Goal: Task Accomplishment & Management: Complete application form

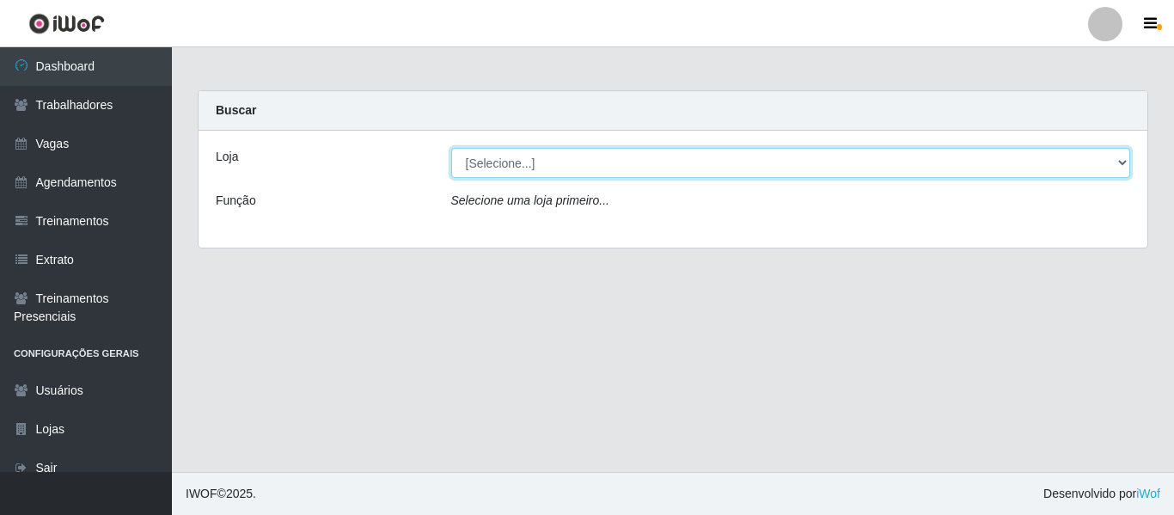
click at [540, 173] on select "[Selecione...] Bemais - Ruy Carneiro Bemais Supermercados - B1 Mangabeira Bemai…" at bounding box center [791, 163] width 680 height 30
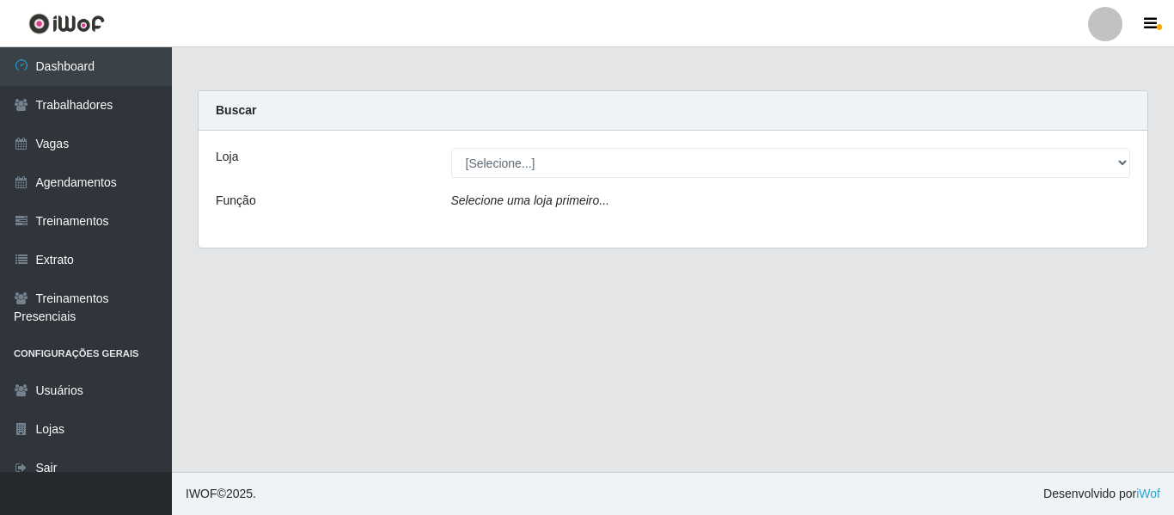
click at [429, 179] on div "Loja [Selecione...] Bemais - Ruy Carneiro Bemais Supermercados - B1 Mangabeira …" at bounding box center [673, 189] width 949 height 117
click at [1105, 29] on div at bounding box center [1105, 24] width 34 height 34
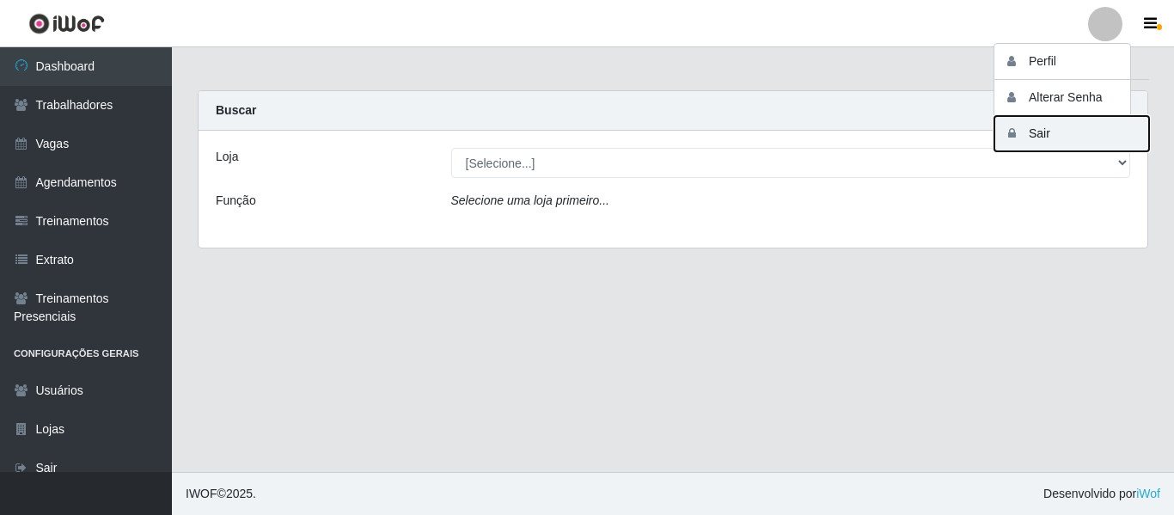
click at [1062, 140] on button "Sair" at bounding box center [1072, 133] width 155 height 35
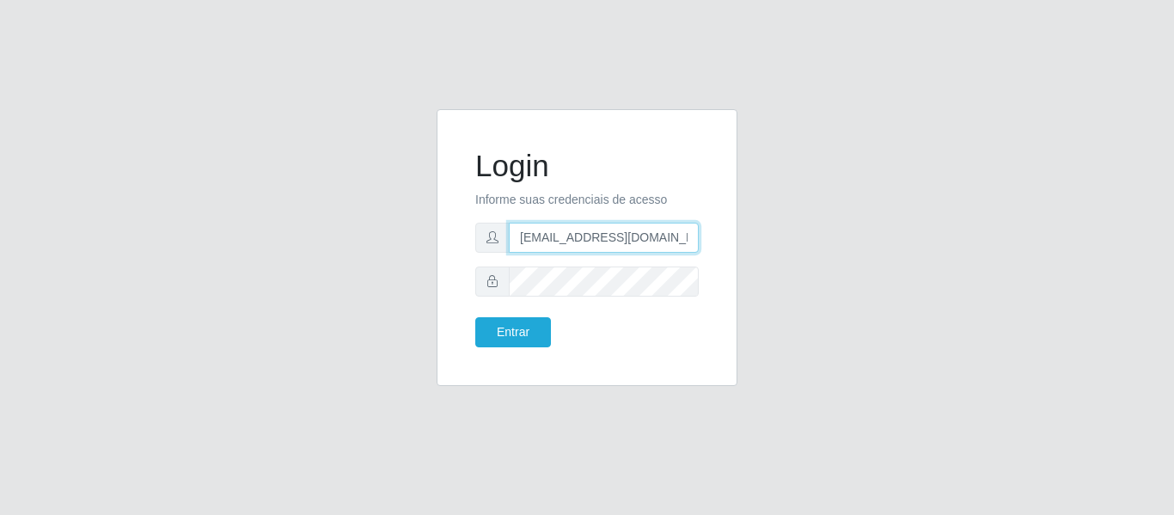
drag, startPoint x: 669, startPoint y: 231, endPoint x: 482, endPoint y: 236, distance: 186.6
click at [482, 236] on div "camilabemais@gmail.com" at bounding box center [586, 238] width 223 height 30
type input "camila@chinatowncg"
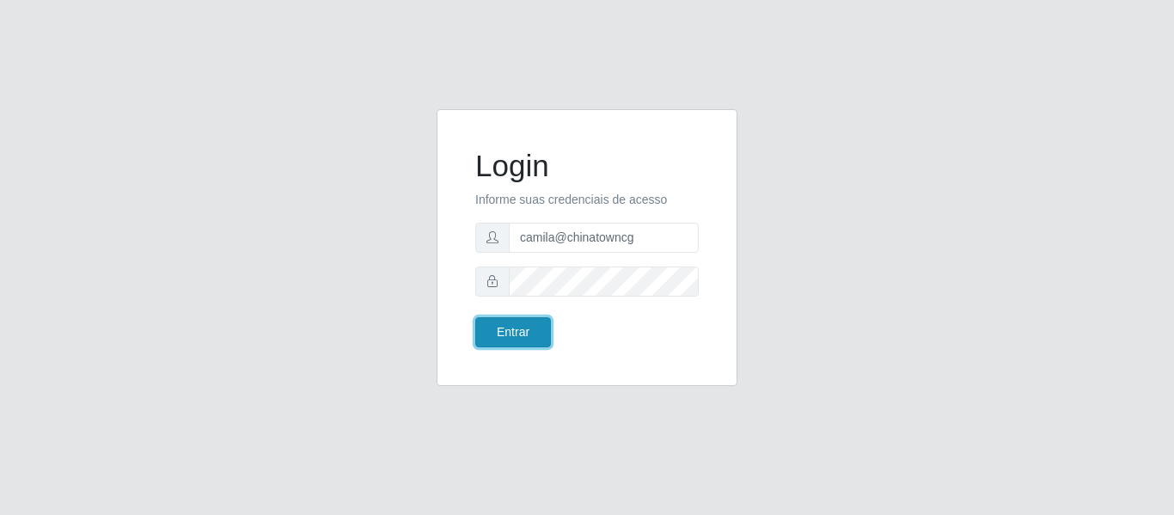
click at [507, 327] on button "Entrar" at bounding box center [513, 332] width 76 height 30
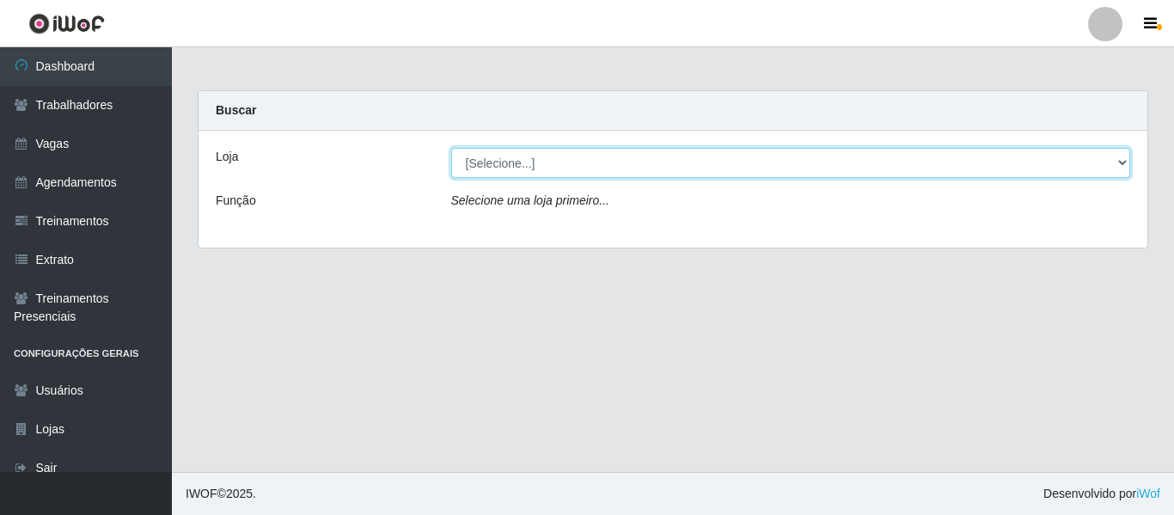
click at [630, 165] on select "[Selecione...] Chinatown Sushimi - Campina Grande" at bounding box center [791, 163] width 680 height 30
select select "357"
click at [451, 148] on select "[Selecione...] Chinatown Sushimi - Campina Grande" at bounding box center [791, 163] width 680 height 30
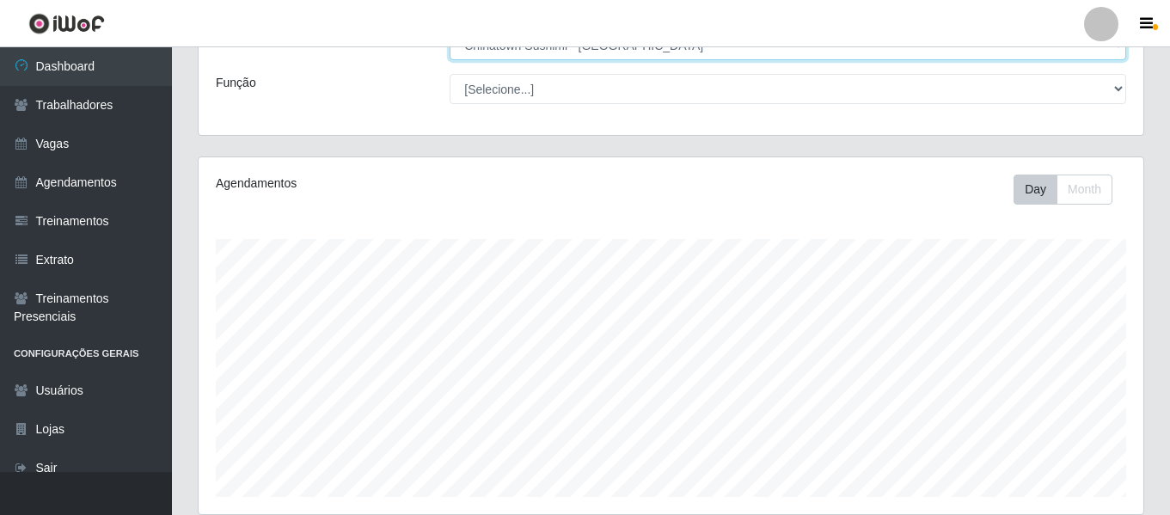
scroll to position [321, 0]
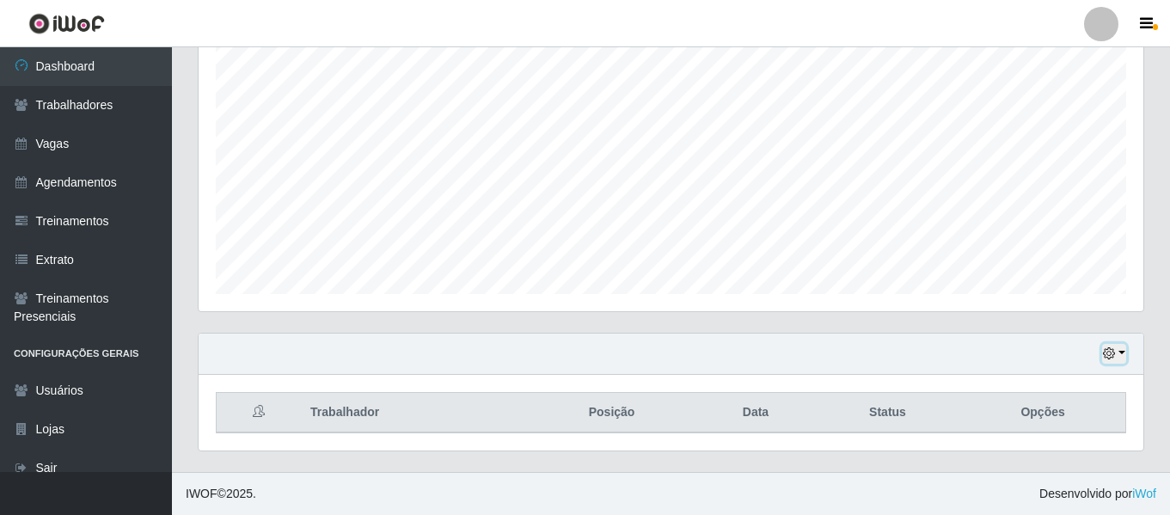
click at [1116, 347] on button "button" at bounding box center [1114, 354] width 24 height 20
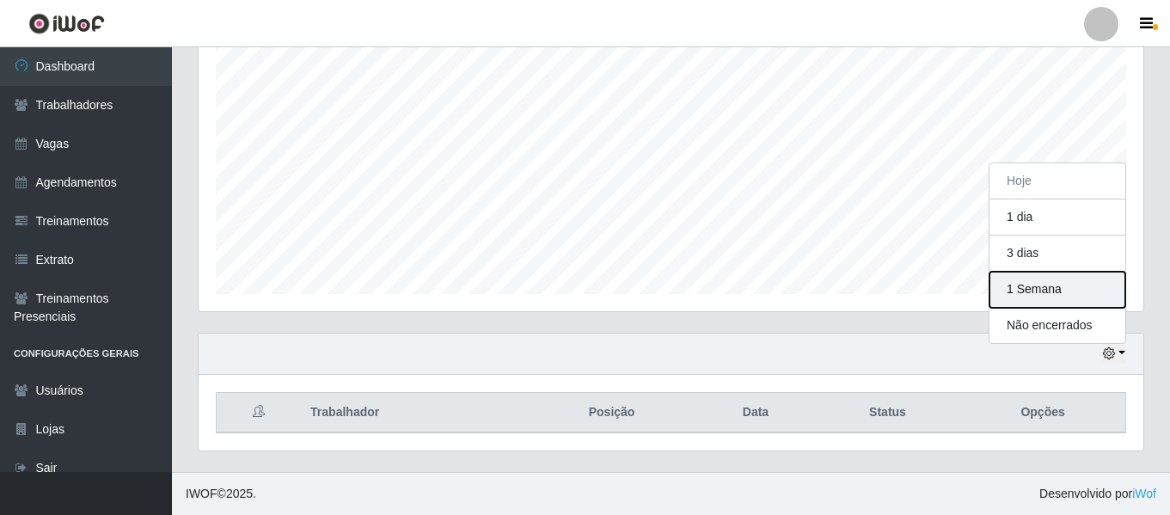
click at [1066, 293] on button "1 Semana" at bounding box center [1057, 290] width 136 height 36
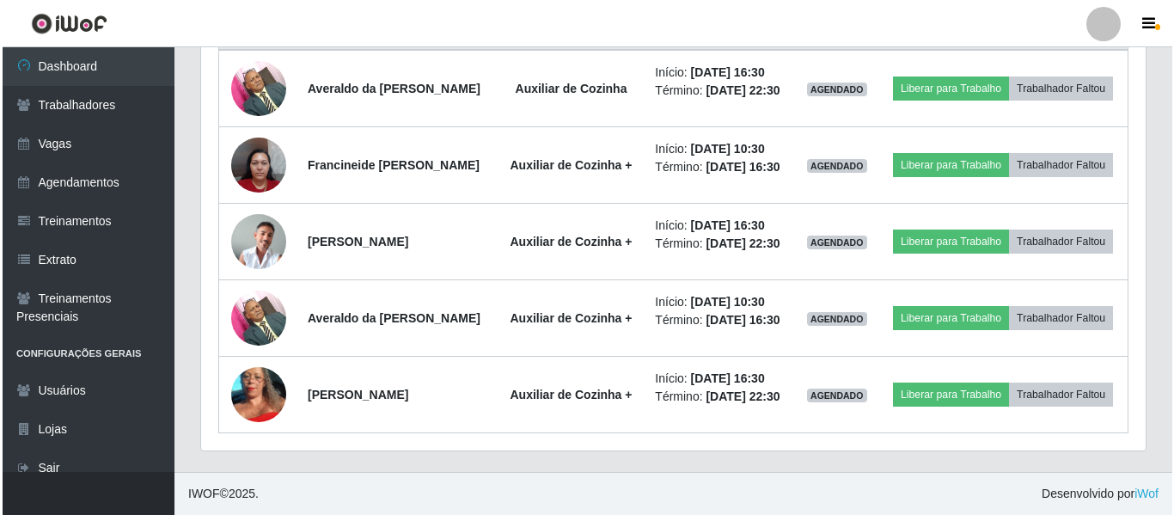
scroll to position [768, 0]
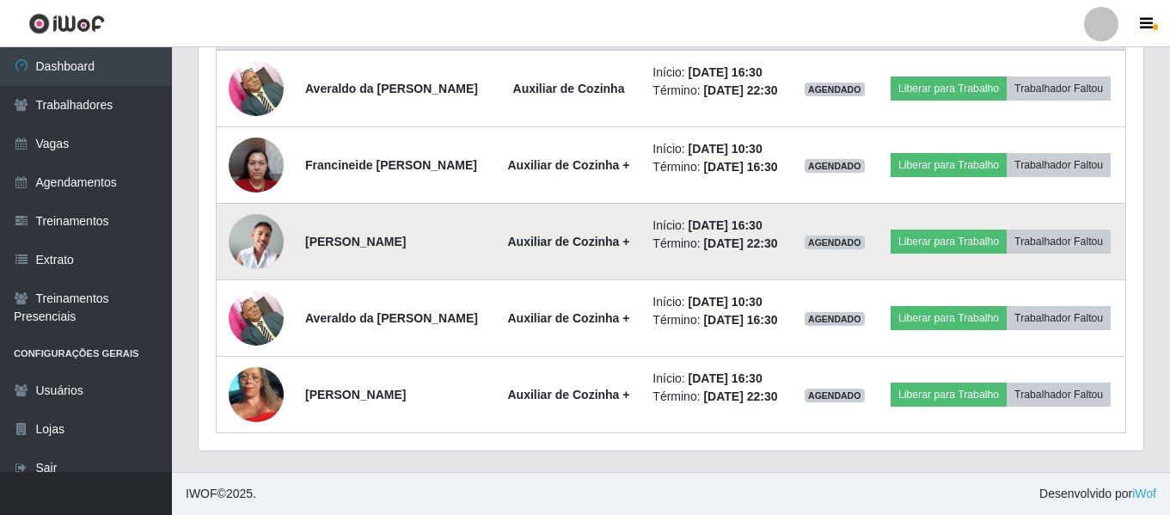
drag, startPoint x: 418, startPoint y: 211, endPoint x: 304, endPoint y: 222, distance: 113.9
click at [304, 222] on td "André da Silva Lima" at bounding box center [395, 242] width 200 height 77
copy strong "André da Silva Lima"
click at [256, 214] on img at bounding box center [256, 241] width 55 height 55
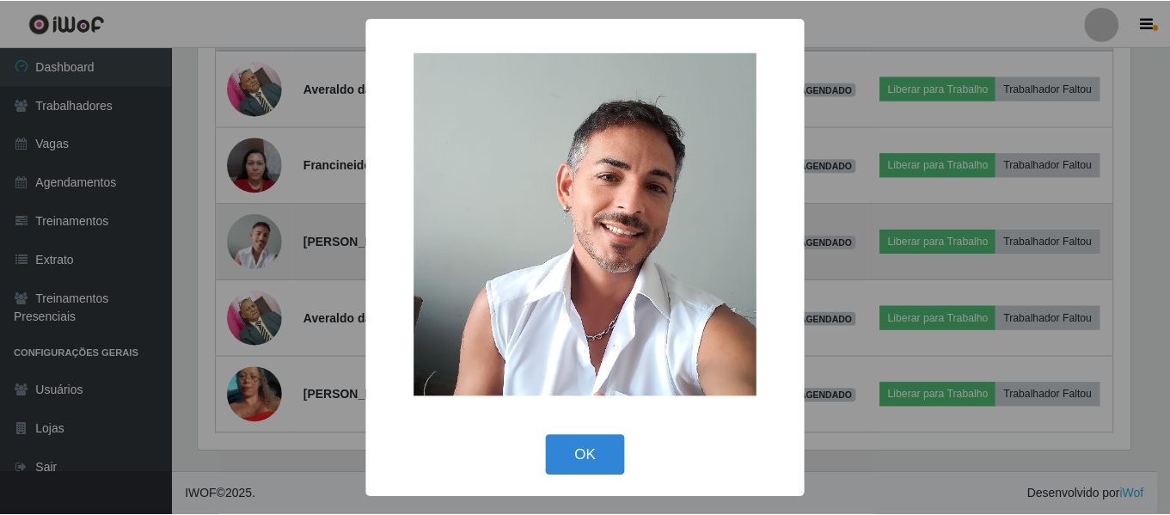
scroll to position [357, 936]
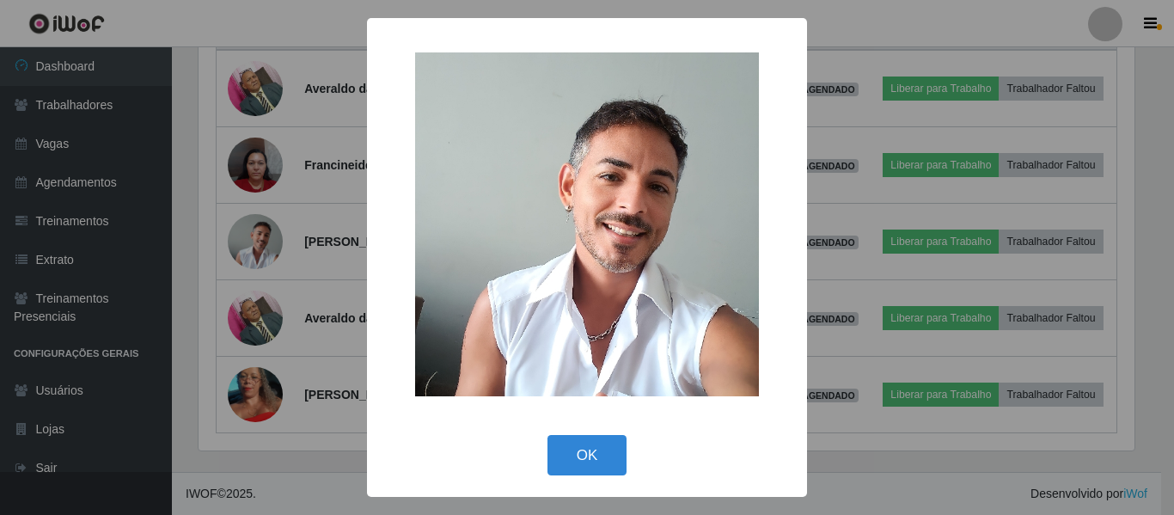
click at [256, 191] on div "× OK Cancel" at bounding box center [587, 257] width 1174 height 515
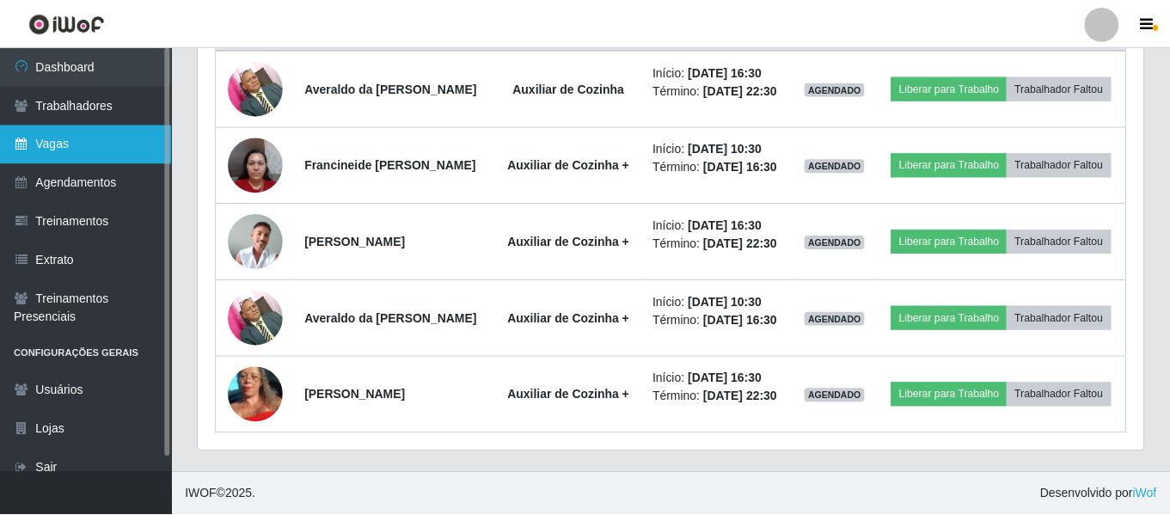
scroll to position [357, 945]
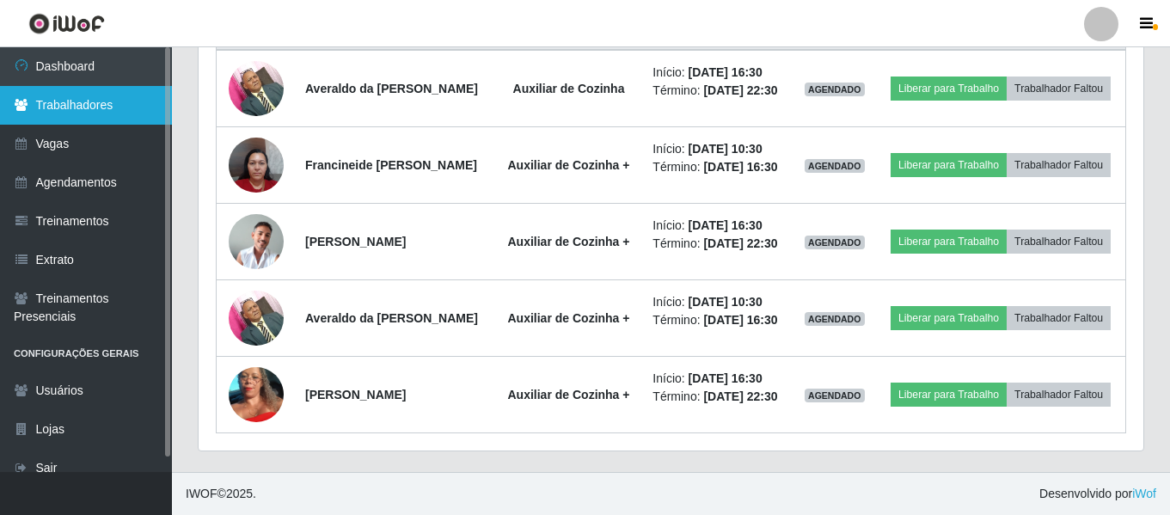
click at [114, 104] on link "Trabalhadores" at bounding box center [86, 105] width 172 height 39
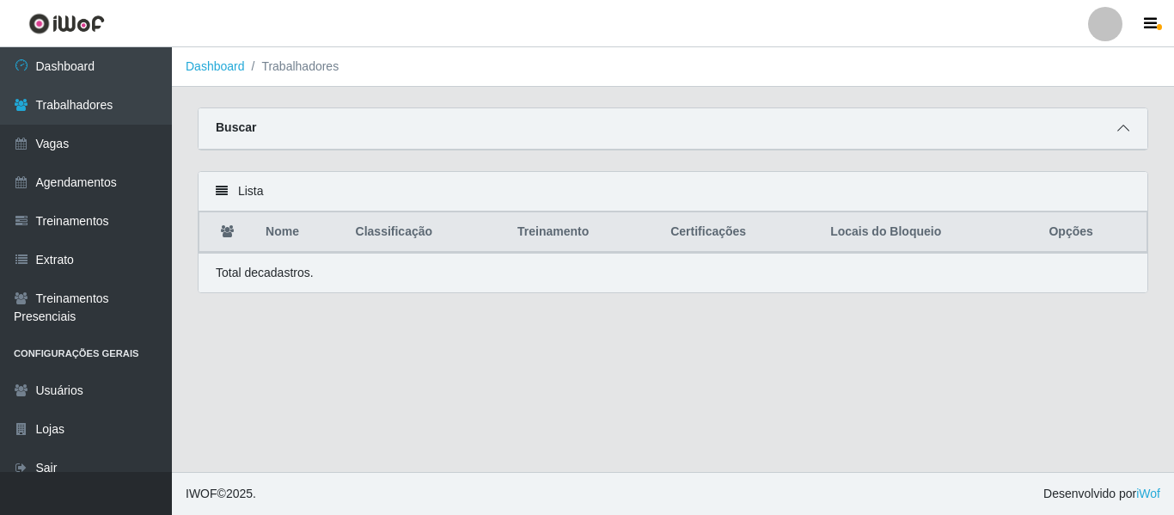
click at [1126, 125] on icon at bounding box center [1123, 128] width 12 height 12
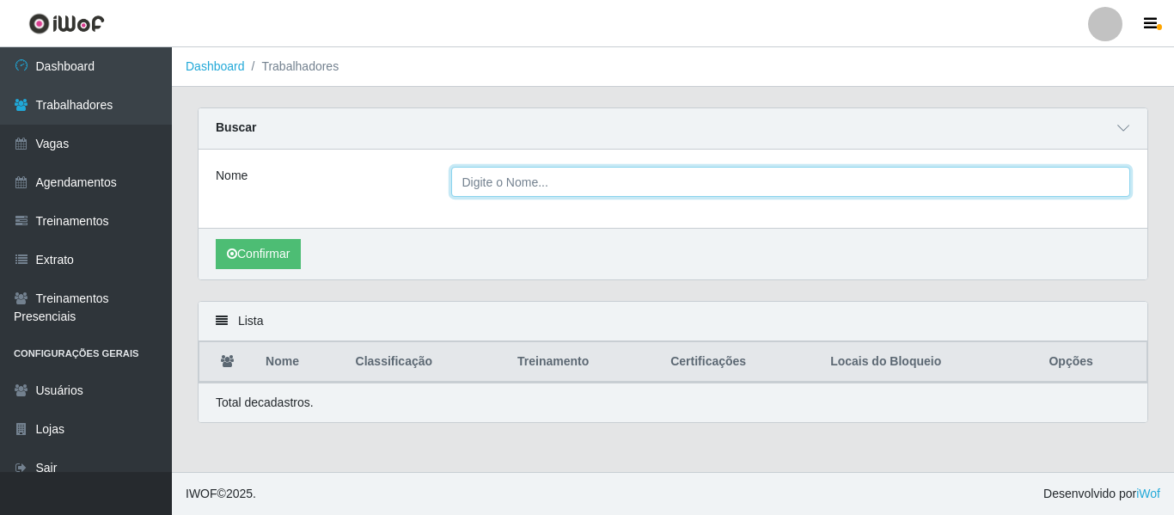
click at [548, 187] on input "Nome" at bounding box center [791, 182] width 680 height 30
paste input "André da Silva Lima"
type input "André da Silva Lima"
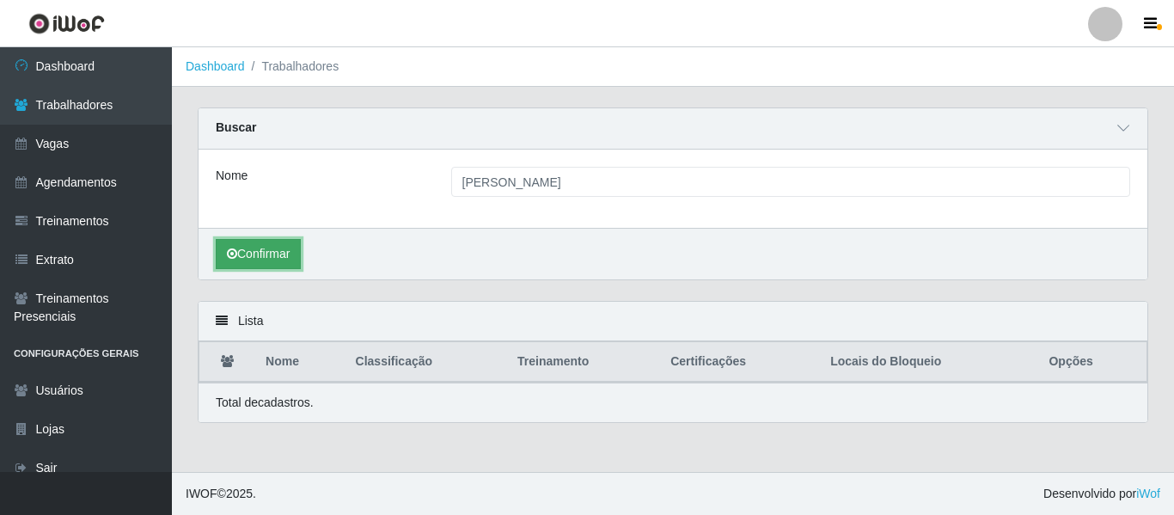
click at [248, 249] on button "Confirmar" at bounding box center [258, 254] width 85 height 30
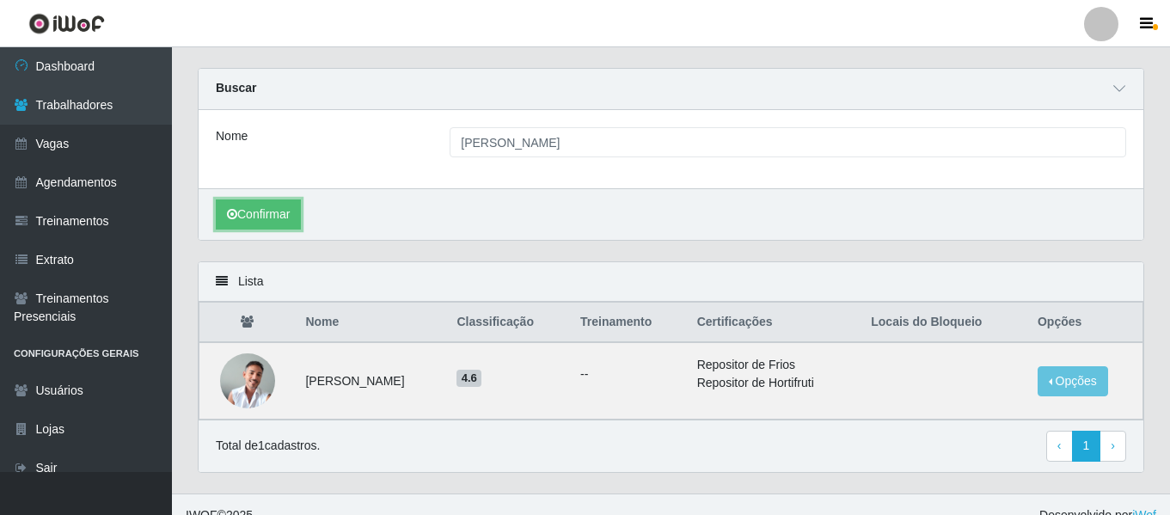
scroll to position [62, 0]
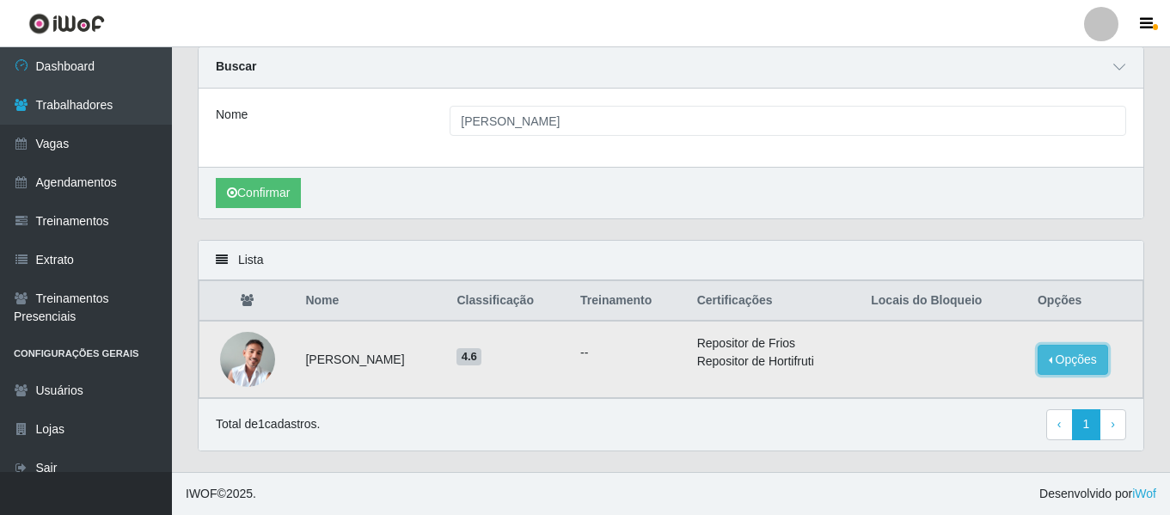
click at [1075, 363] on button "Opções" at bounding box center [1073, 360] width 70 height 30
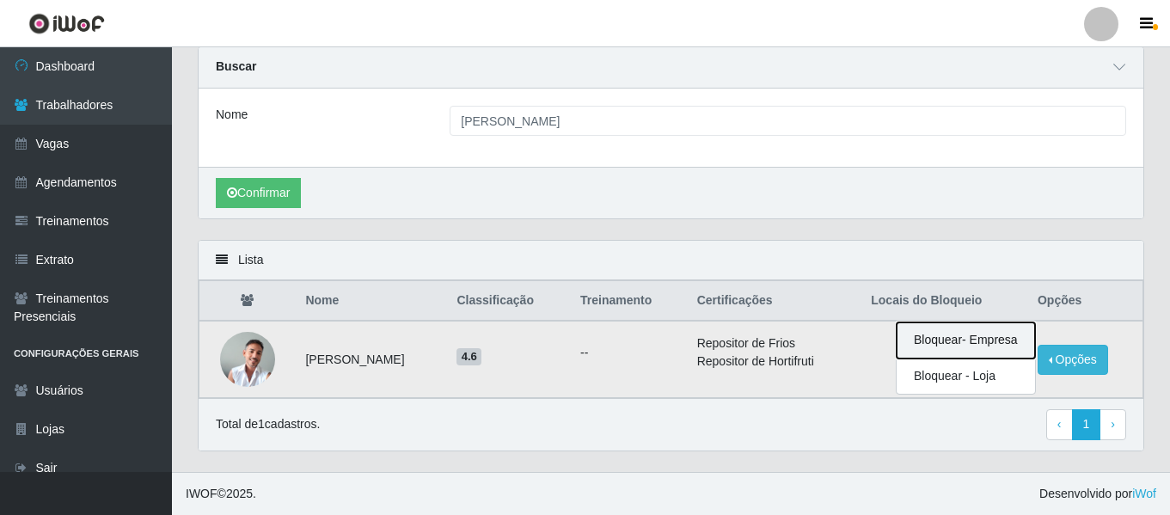
click at [964, 335] on button "Bloquear - Empresa" at bounding box center [966, 340] width 138 height 36
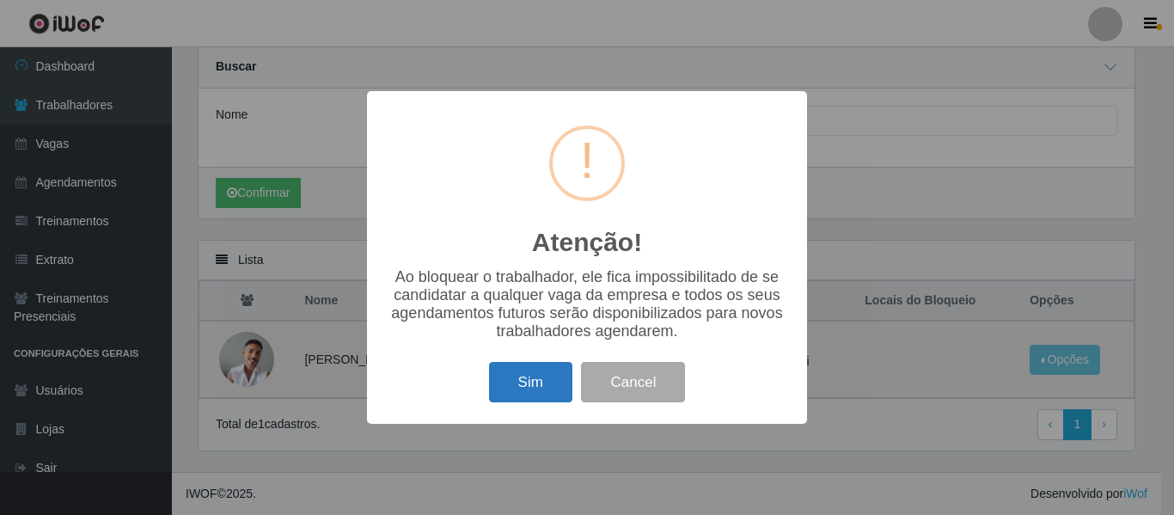
click at [547, 376] on button "Sim" at bounding box center [530, 382] width 83 height 40
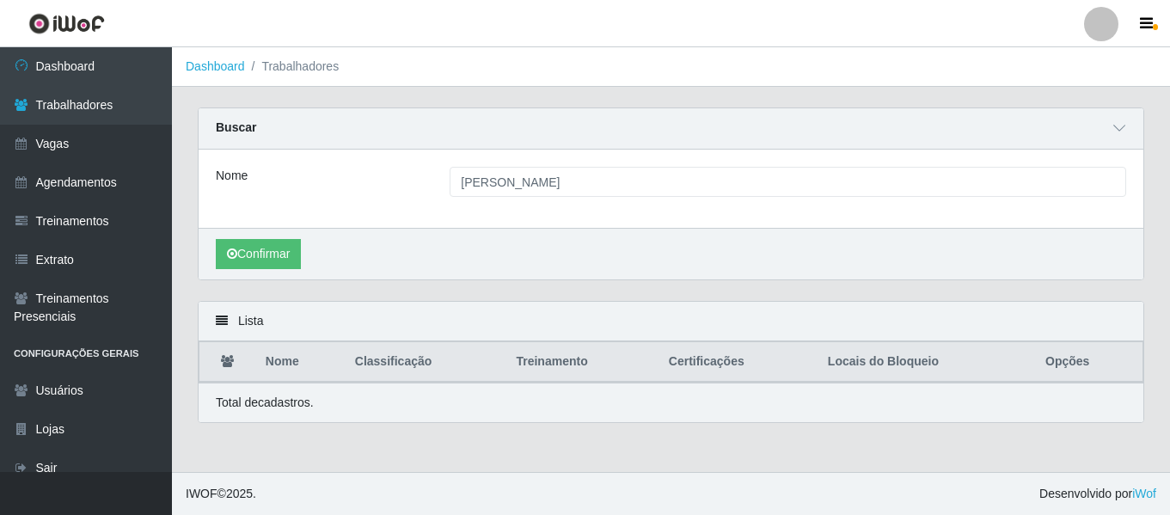
scroll to position [0, 0]
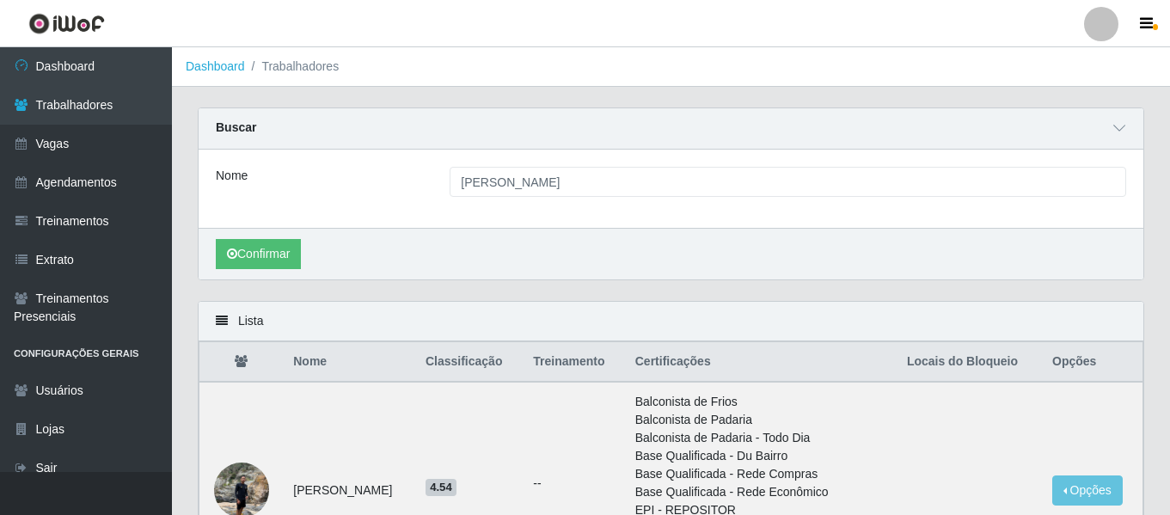
click at [1099, 28] on div at bounding box center [1101, 24] width 34 height 34
click at [1039, 125] on button "Sair" at bounding box center [1067, 133] width 155 height 35
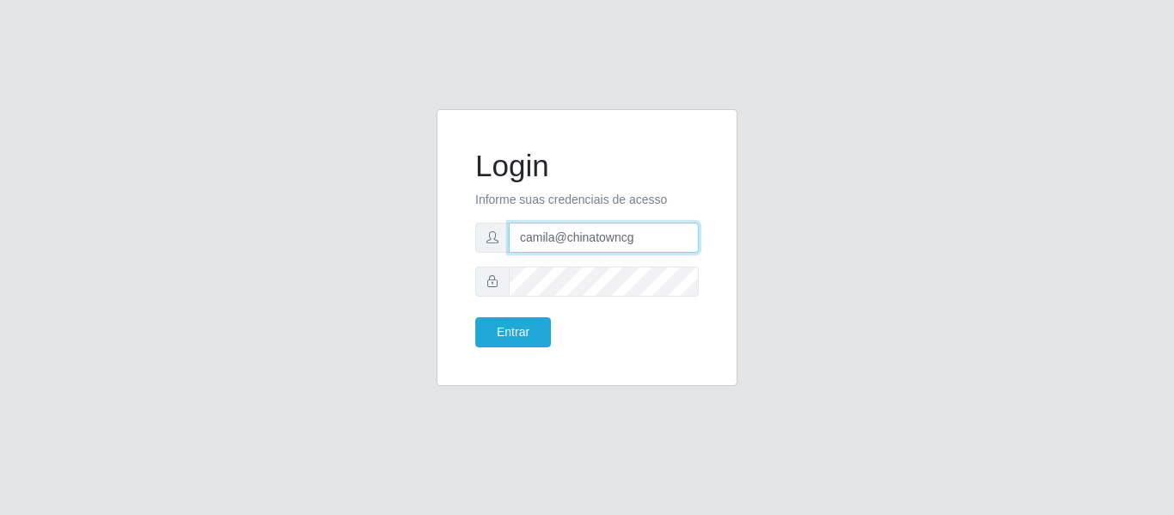
drag, startPoint x: 658, startPoint y: 243, endPoint x: 413, endPoint y: 234, distance: 244.3
click at [413, 234] on div "Login Informe suas credenciais de acesso camila@chinatowncg Entrar" at bounding box center [587, 257] width 980 height 297
type input "c"
paste input "camilaofeirao@iwof"
type input "camilaofeirao@iwof"
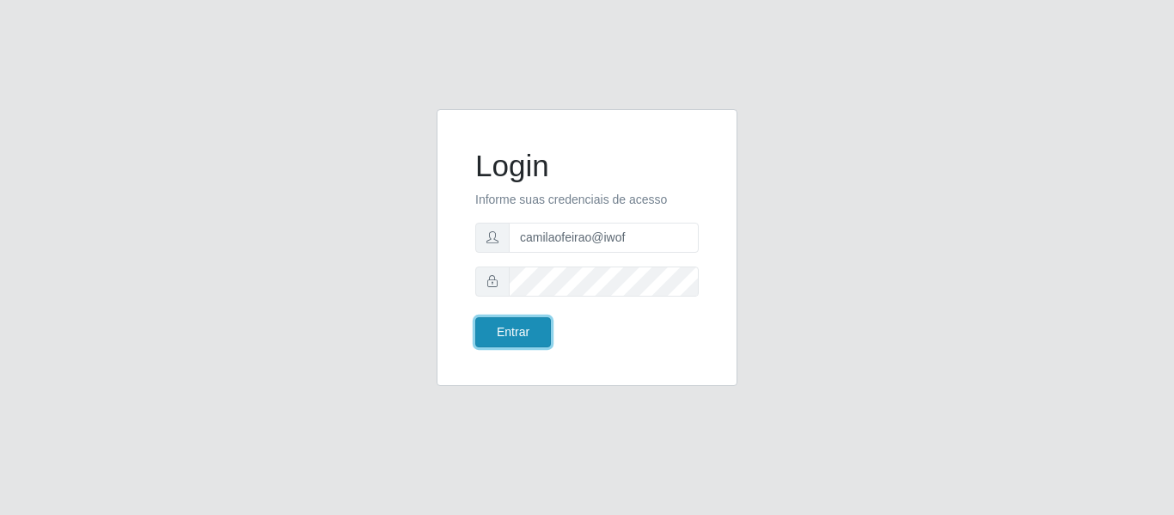
click at [514, 333] on button "Entrar" at bounding box center [513, 332] width 76 height 30
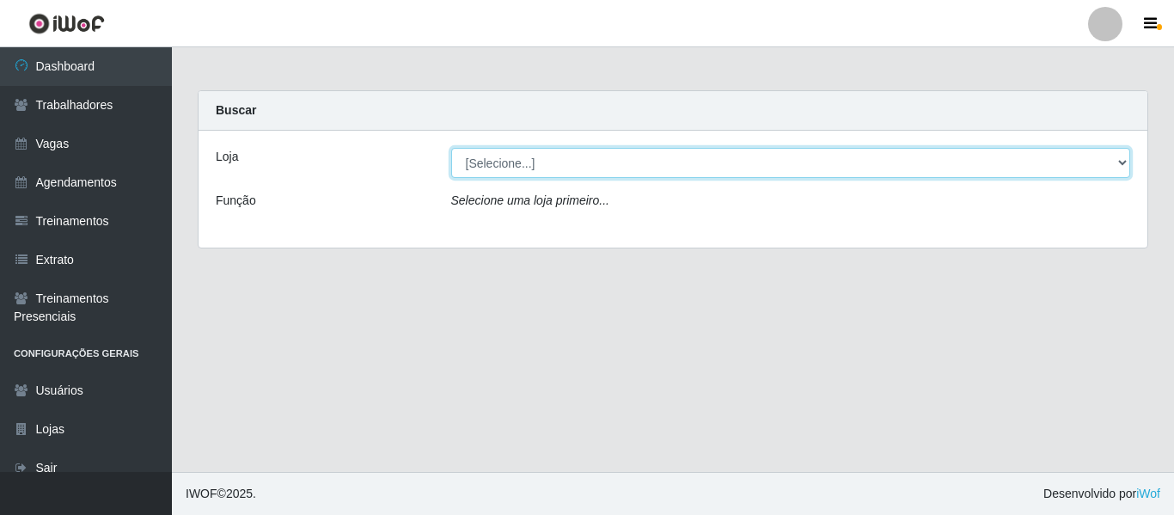
drag, startPoint x: 510, startPoint y: 161, endPoint x: 517, endPoint y: 174, distance: 14.6
click at [510, 161] on select "[Selecione...] O Feirão - Lagoa Seca O Feirão - Pocinhos O Feirão - Puxinanã" at bounding box center [791, 163] width 680 height 30
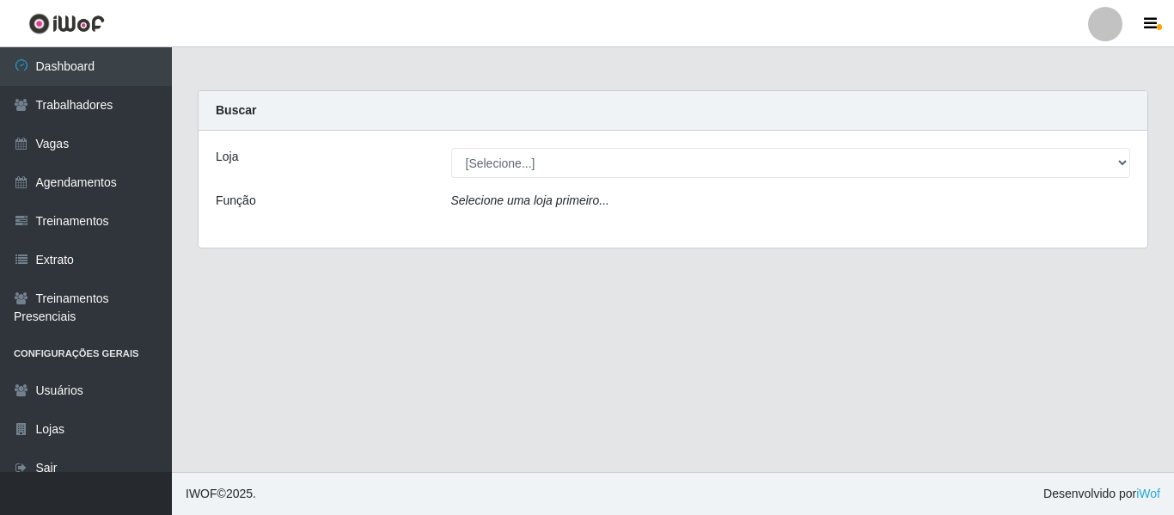
click at [365, 234] on div "Loja [Selecione...] O Feirão - Lagoa Seca O Feirão - Pocinhos O Feirão - Puxina…" at bounding box center [673, 189] width 949 height 117
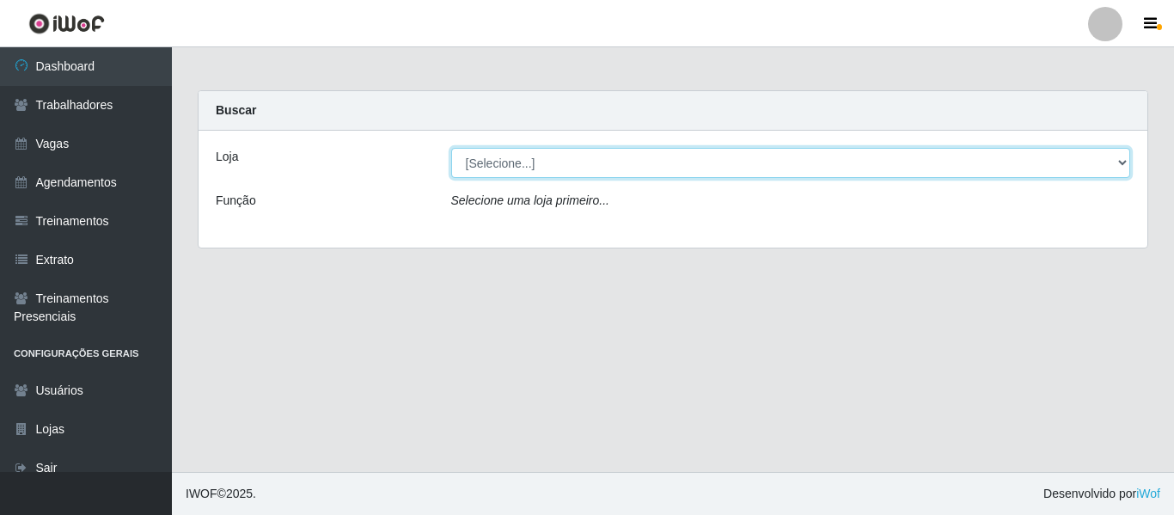
click at [555, 165] on select "[Selecione...] O Feirão - Lagoa Seca O Feirão - Pocinhos O Feirão - Puxinanã" at bounding box center [791, 163] width 680 height 30
select select "327"
click at [451, 148] on select "[Selecione...] O Feirão - Lagoa Seca O Feirão - Pocinhos O Feirão - Puxinanã" at bounding box center [791, 163] width 680 height 30
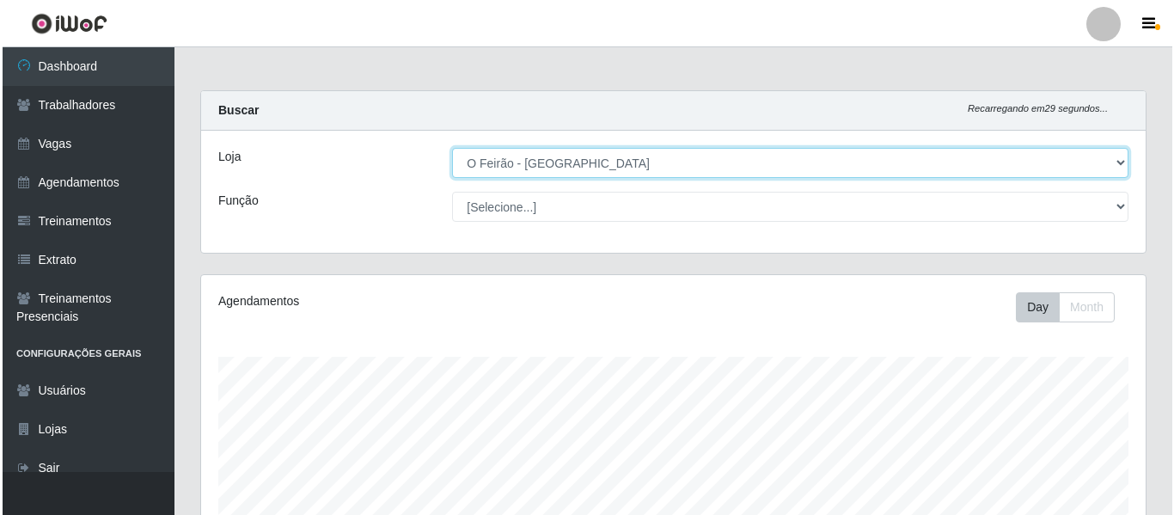
scroll to position [357, 945]
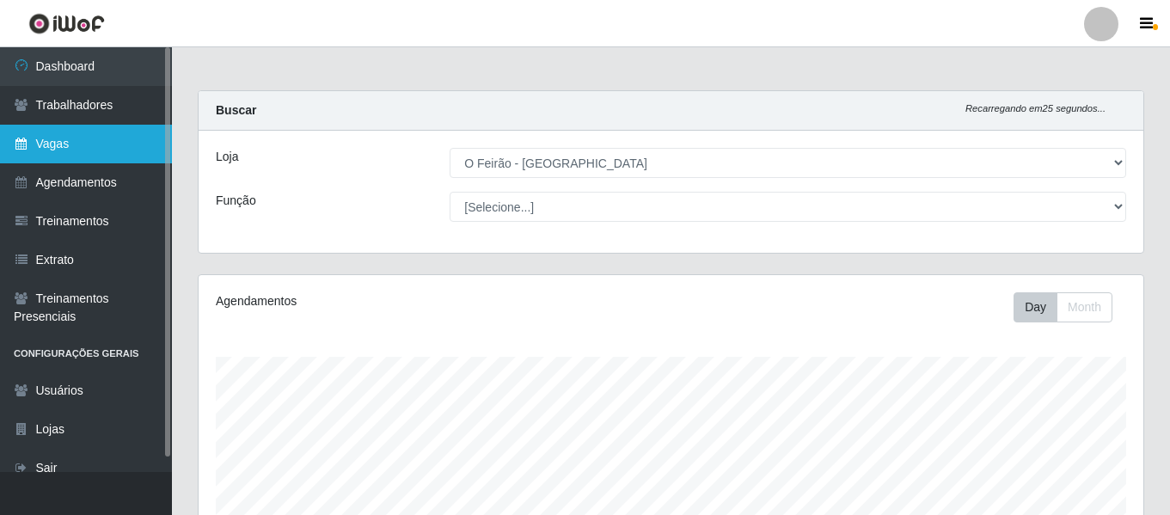
click at [102, 145] on link "Vagas" at bounding box center [86, 144] width 172 height 39
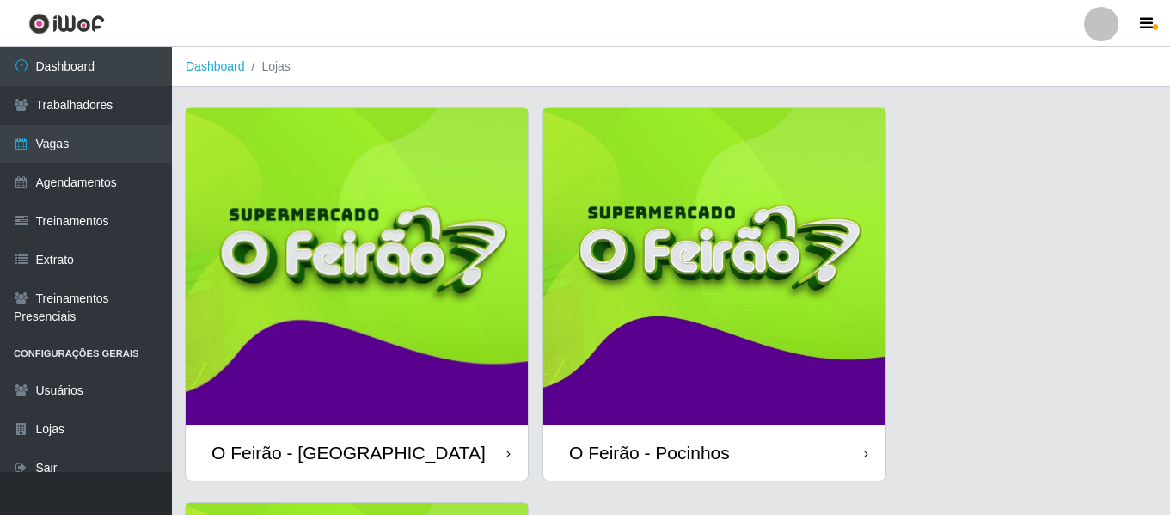
click at [397, 189] on img at bounding box center [357, 266] width 342 height 316
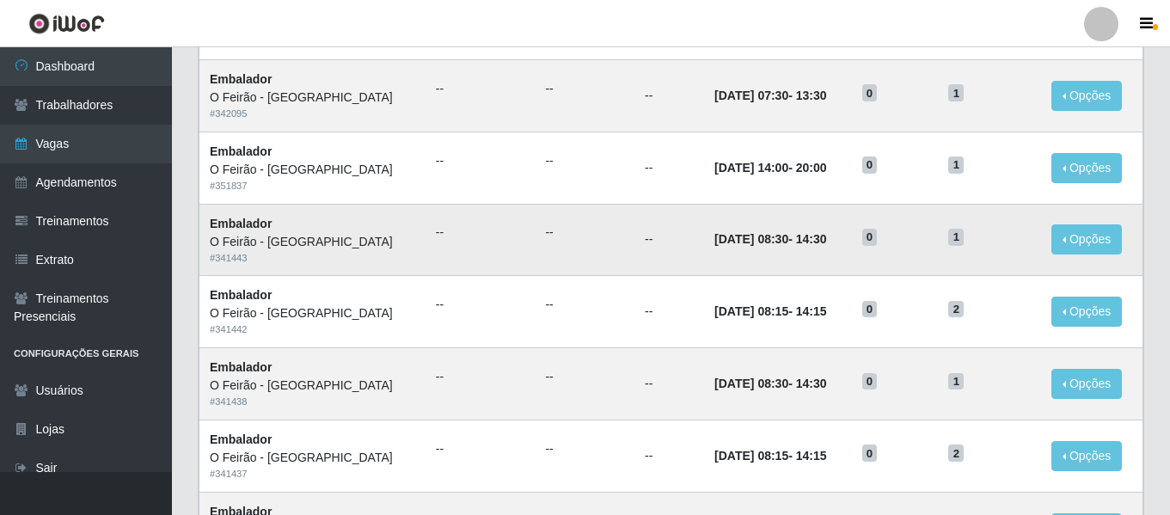
scroll to position [344, 0]
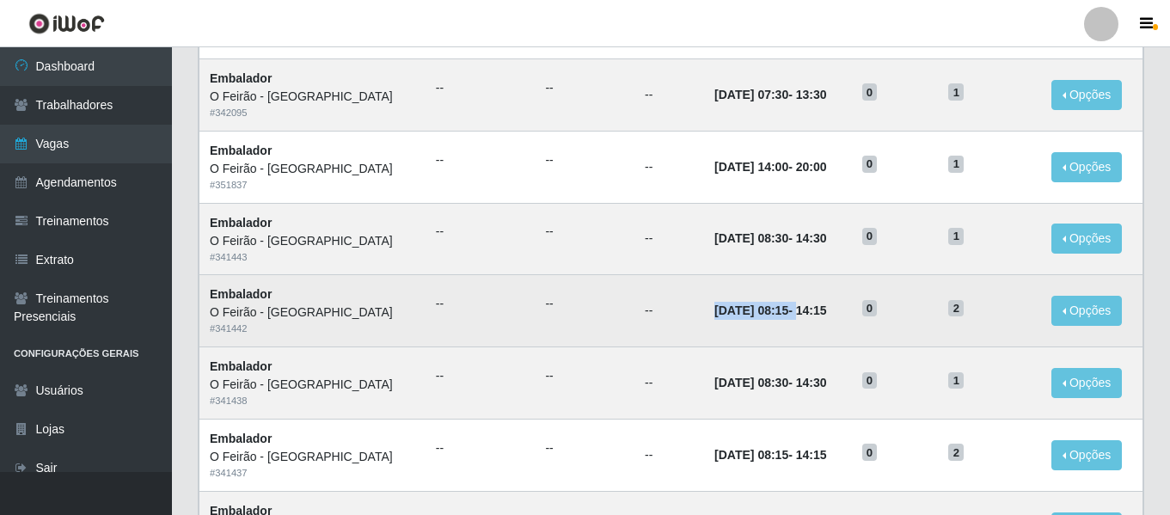
drag, startPoint x: 649, startPoint y: 314, endPoint x: 775, endPoint y: 309, distance: 126.5
click at [775, 309] on td "28/09/2025, 08:15 - 14:15" at bounding box center [777, 311] width 147 height 72
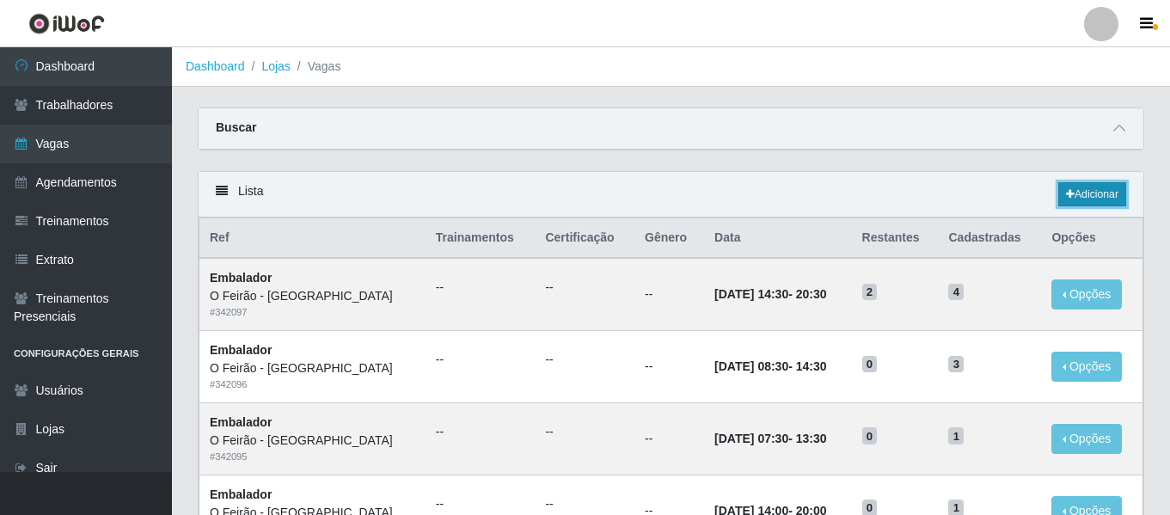
click at [1085, 199] on link "Adicionar" at bounding box center [1092, 194] width 68 height 24
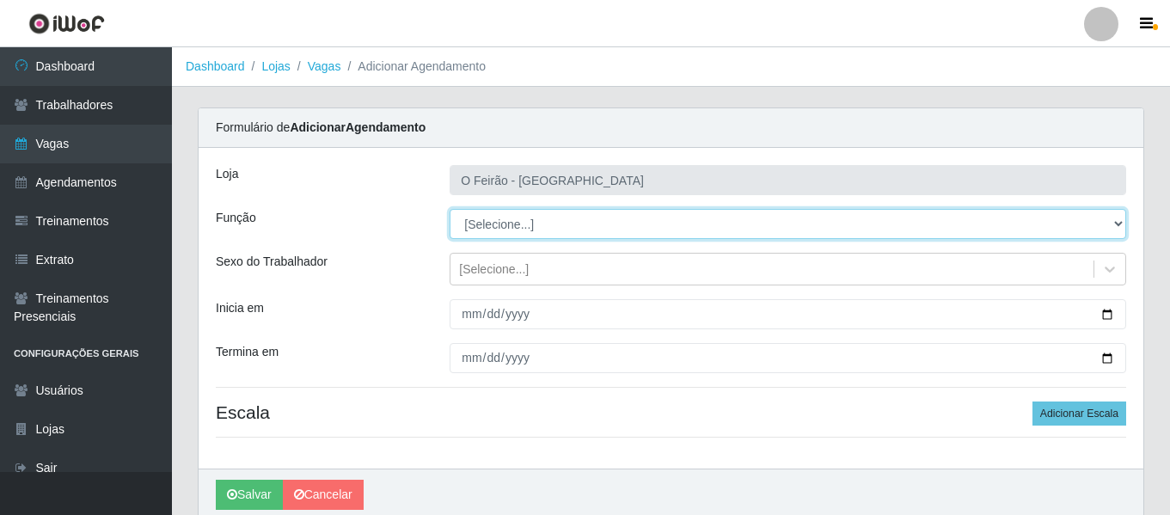
click at [563, 217] on select "[Selecione...] ASG ASG + ASG ++ Embalador Embalador + Embalador ++ Operador de …" at bounding box center [788, 224] width 676 height 30
select select "1"
click at [450, 209] on select "[Selecione...] ASG ASG + ASG ++ Embalador Embalador + Embalador ++ Operador de …" at bounding box center [788, 224] width 676 height 30
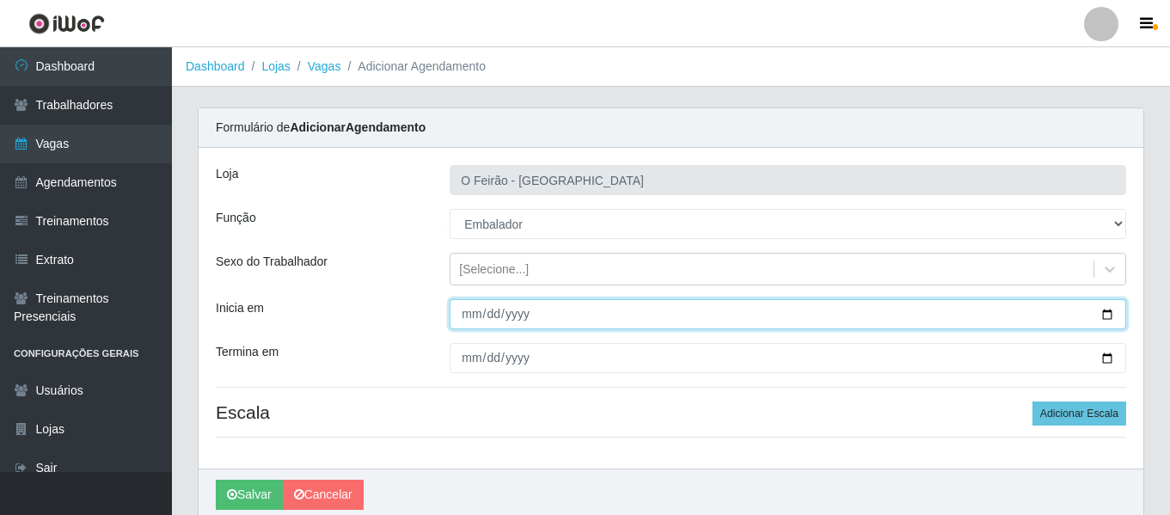
click at [473, 306] on input "Inicia em" at bounding box center [788, 314] width 676 height 30
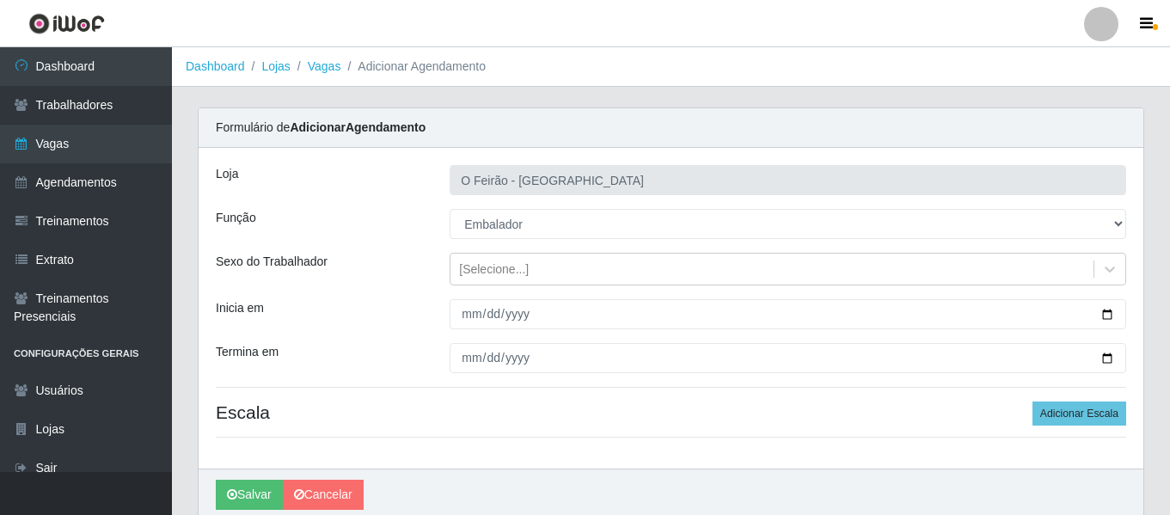
click at [445, 317] on div at bounding box center [788, 314] width 702 height 30
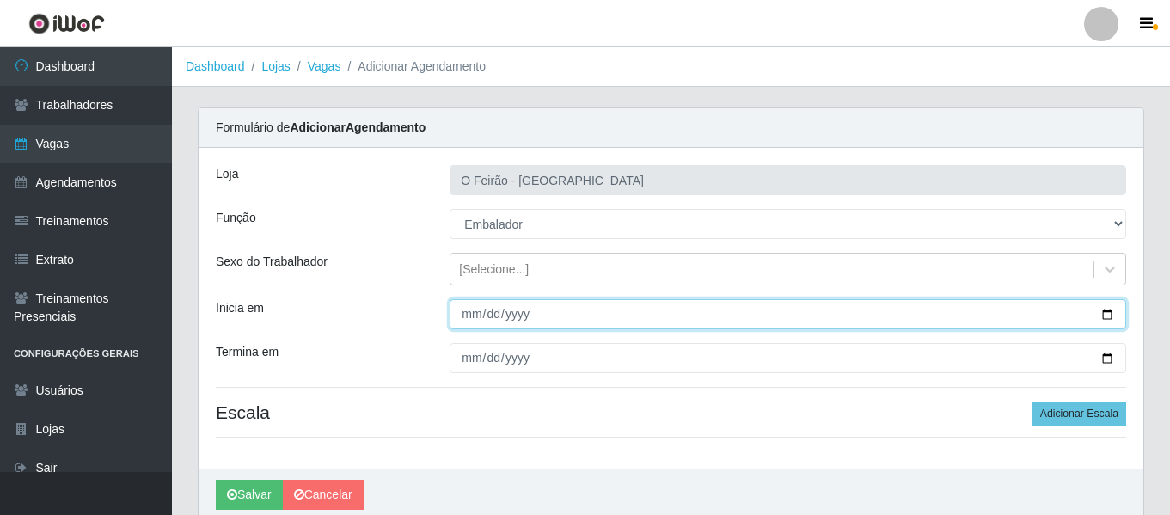
click at [463, 319] on input "Inicia em" at bounding box center [788, 314] width 676 height 30
type input "0205-10-05"
type input "2025-10-05"
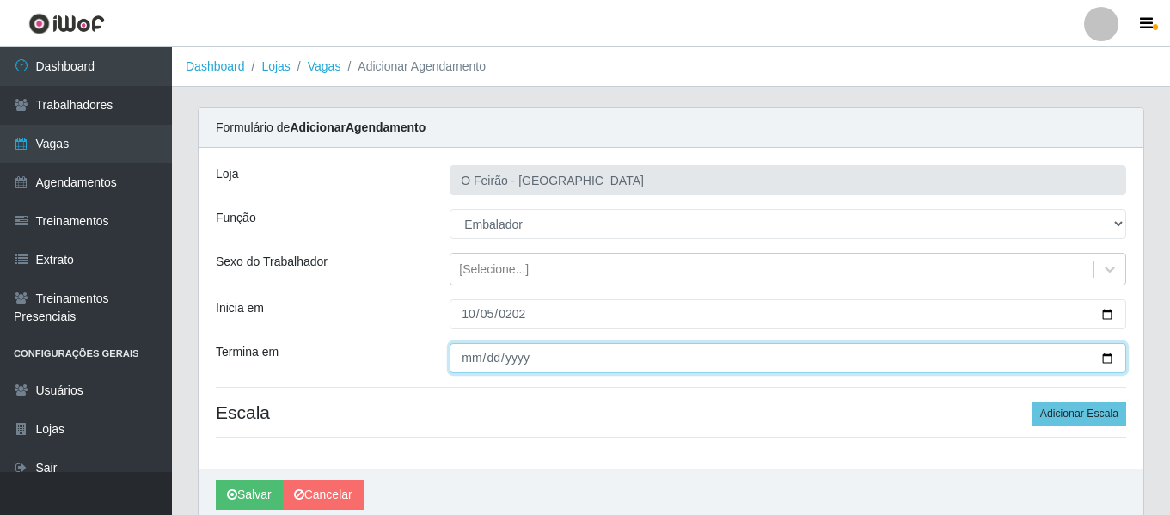
click at [473, 361] on input "Termina em" at bounding box center [788, 358] width 676 height 30
type input "2025-10-26"
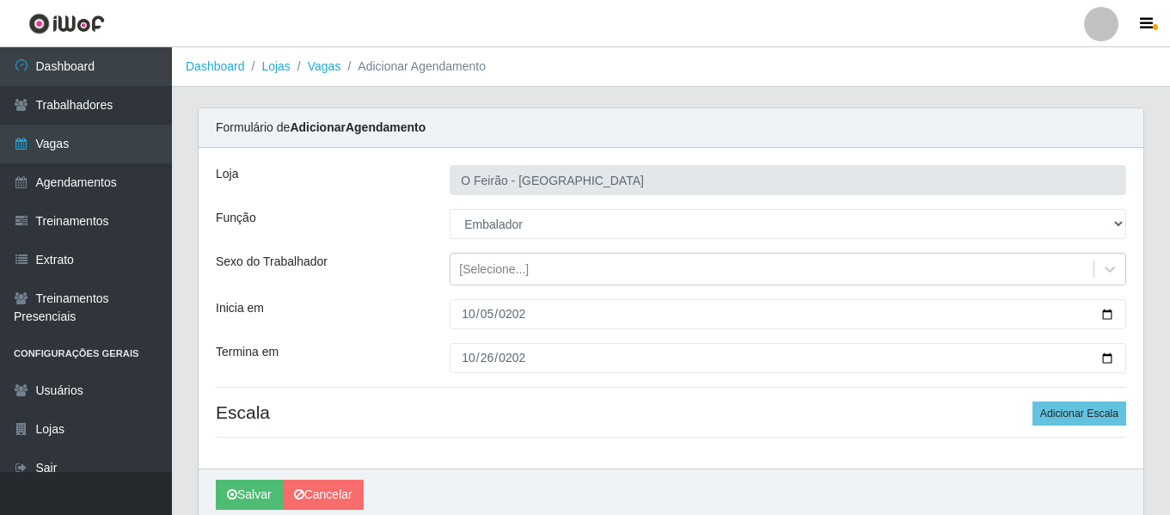
click at [692, 392] on div "Loja O Feirão - Lagoa Seca Função [Selecione...] ASG ASG + ASG ++ Embalador Emb…" at bounding box center [671, 308] width 945 height 321
click at [1072, 402] on button "Adicionar Escala" at bounding box center [1079, 413] width 94 height 24
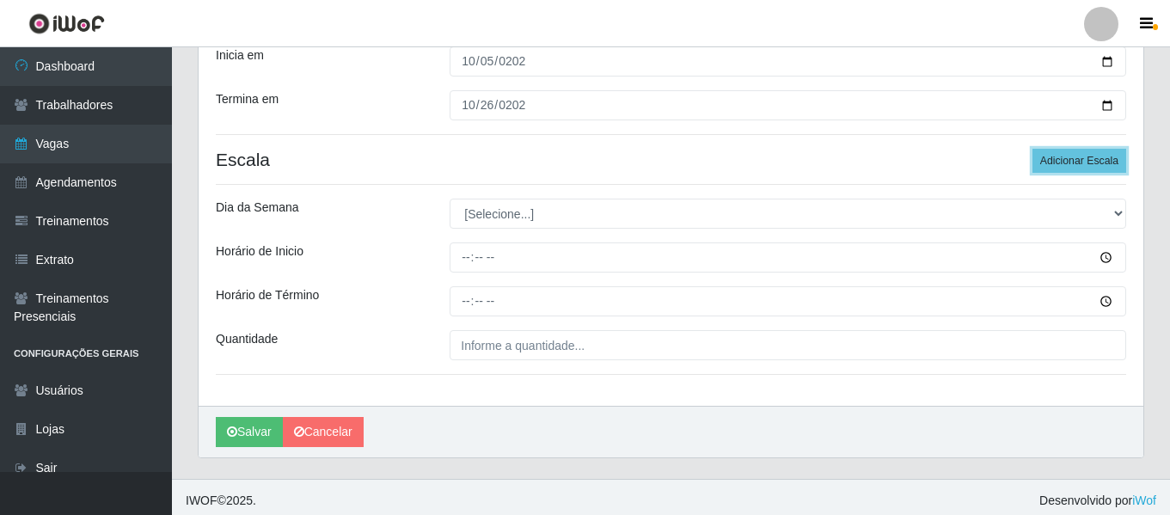
scroll to position [260, 0]
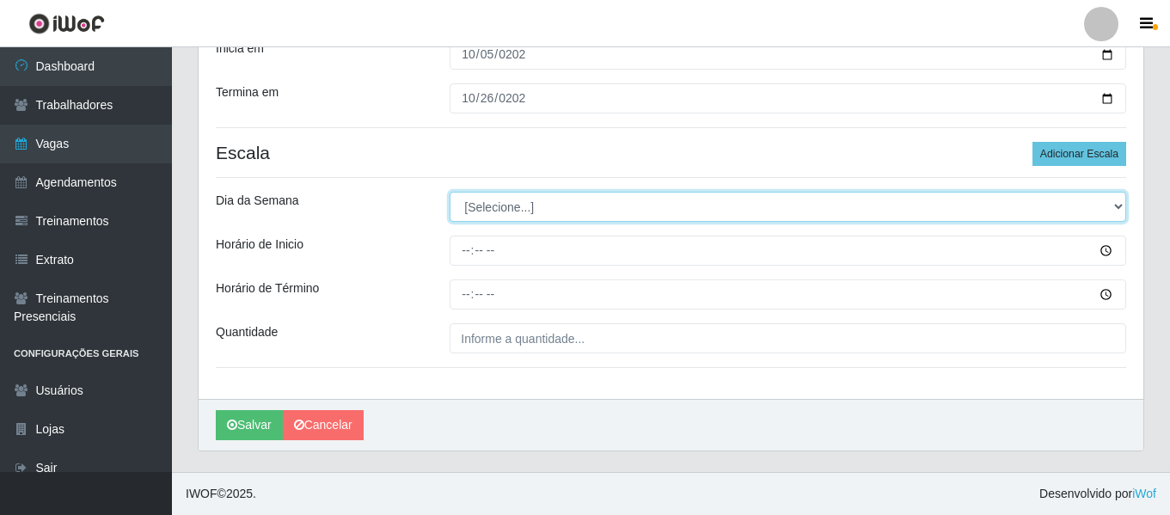
drag, startPoint x: 466, startPoint y: 213, endPoint x: 474, endPoint y: 220, distance: 11.0
click at [466, 212] on select "[Selecione...] Segunda Terça Quarta Quinta Sexta Sábado Domingo" at bounding box center [788, 207] width 676 height 30
select select "0"
click at [450, 192] on select "[Selecione...] Segunda Terça Quarta Quinta Sexta Sábado Domingo" at bounding box center [788, 207] width 676 height 30
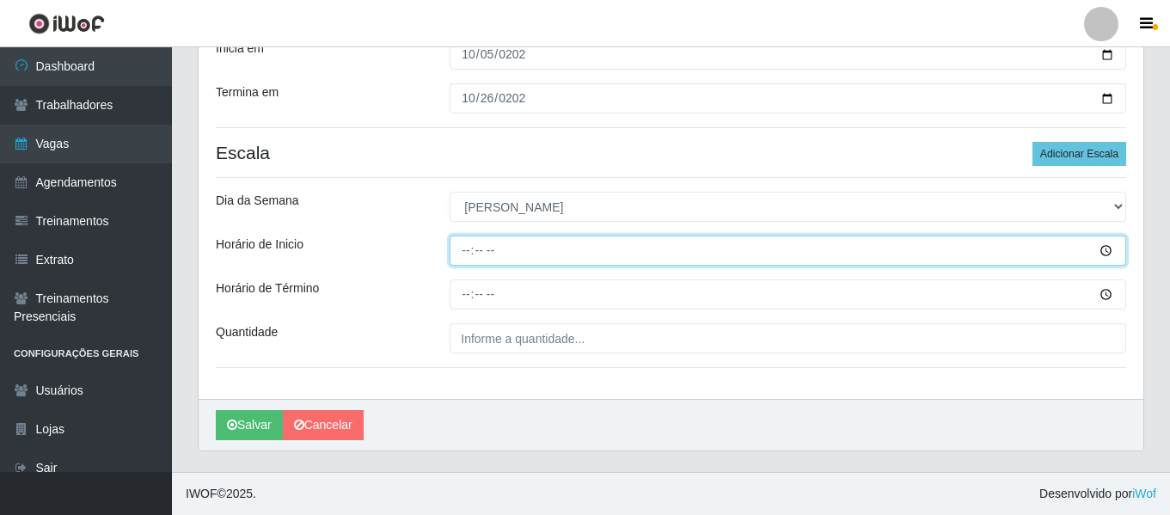
click at [457, 247] on input "Horário de Inicio" at bounding box center [788, 251] width 676 height 30
type input "08:15"
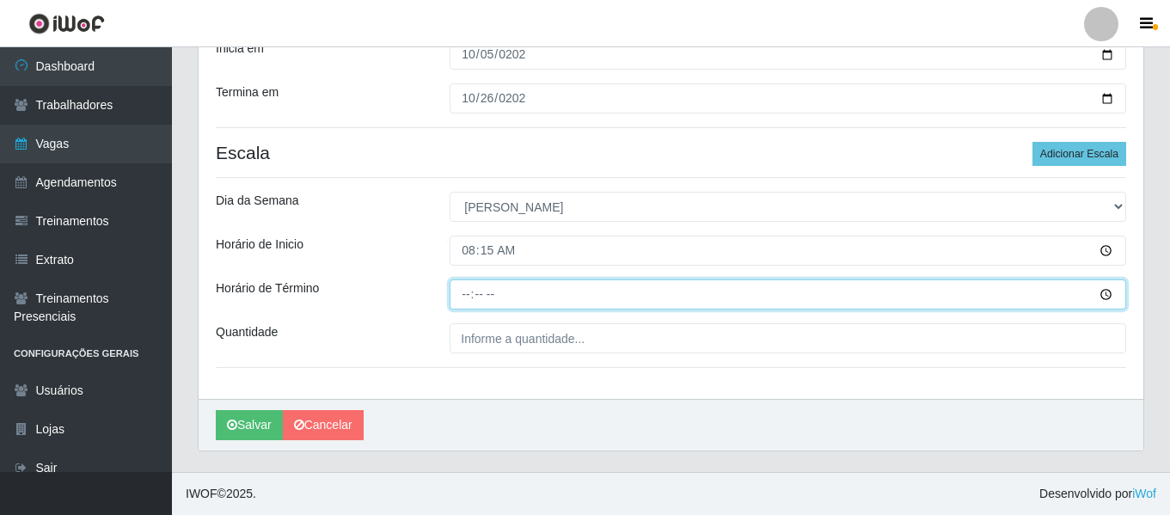
click at [464, 296] on input "Horário de Término" at bounding box center [788, 294] width 676 height 30
type input "14:15"
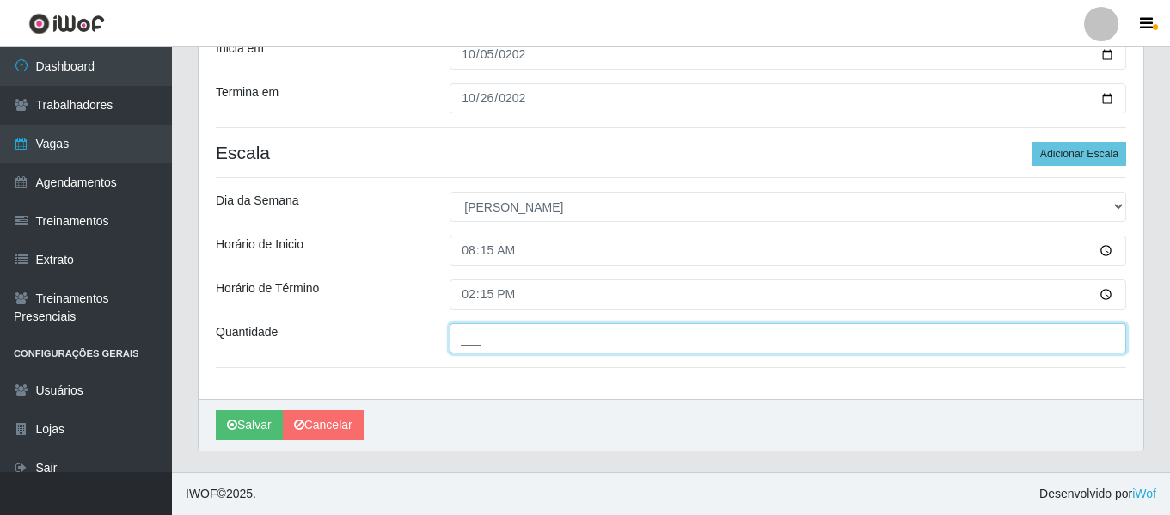
click at [571, 344] on input "___" at bounding box center [788, 338] width 676 height 30
type input "2__"
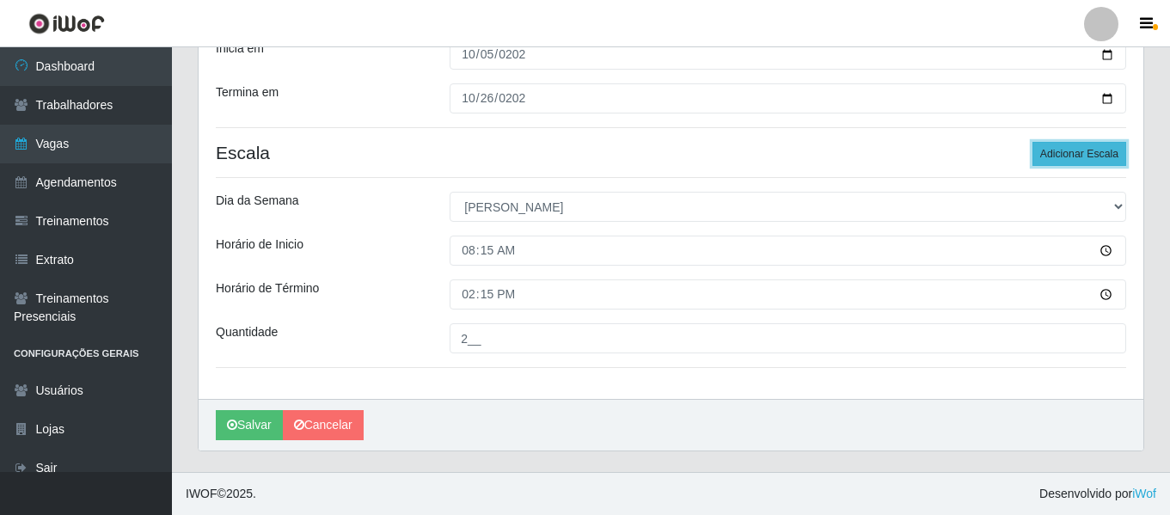
click at [1056, 150] on button "Adicionar Escala" at bounding box center [1079, 154] width 94 height 24
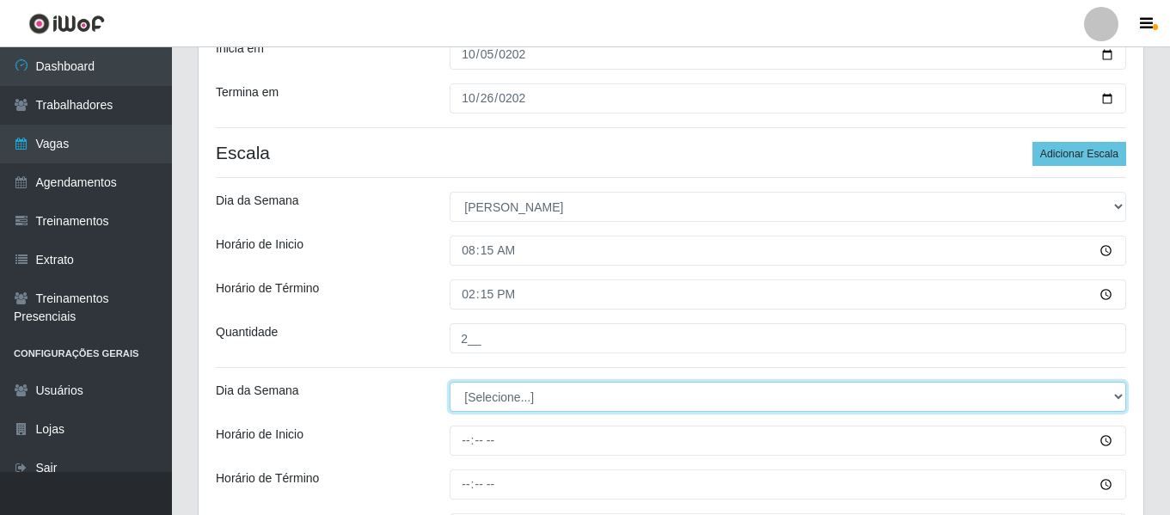
drag, startPoint x: 477, startPoint y: 405, endPoint x: 477, endPoint y: 395, distance: 10.3
click at [477, 405] on select "[Selecione...] Segunda Terça Quarta Quinta Sexta Sábado Domingo" at bounding box center [788, 397] width 676 height 30
select select "0"
click at [450, 382] on select "[Selecione...] Segunda Terça Quarta Quinta Sexta Sábado Domingo" at bounding box center [788, 397] width 676 height 30
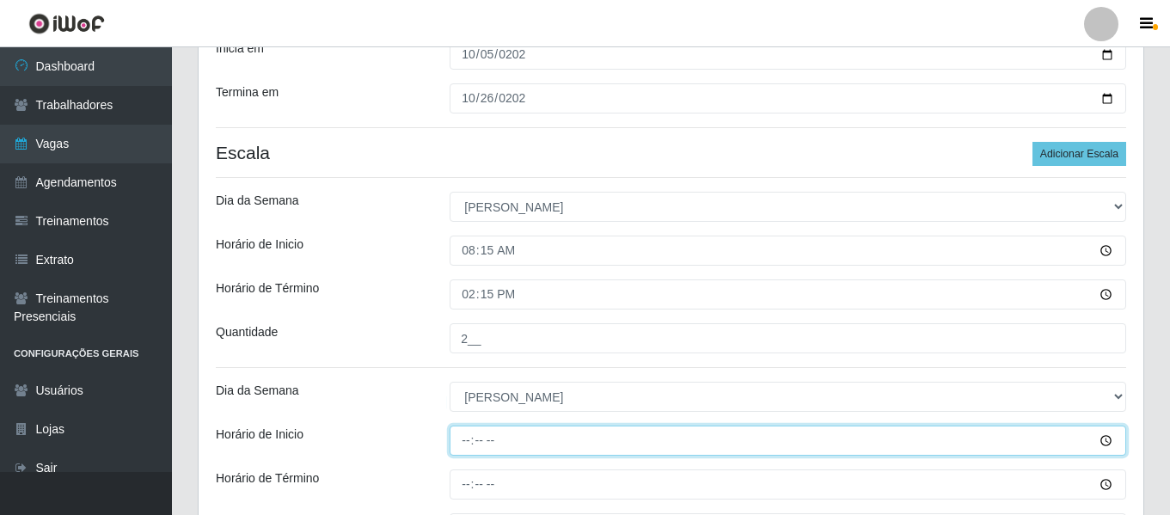
click at [459, 438] on input "Horário de Inicio" at bounding box center [788, 440] width 676 height 30
type input "08:30"
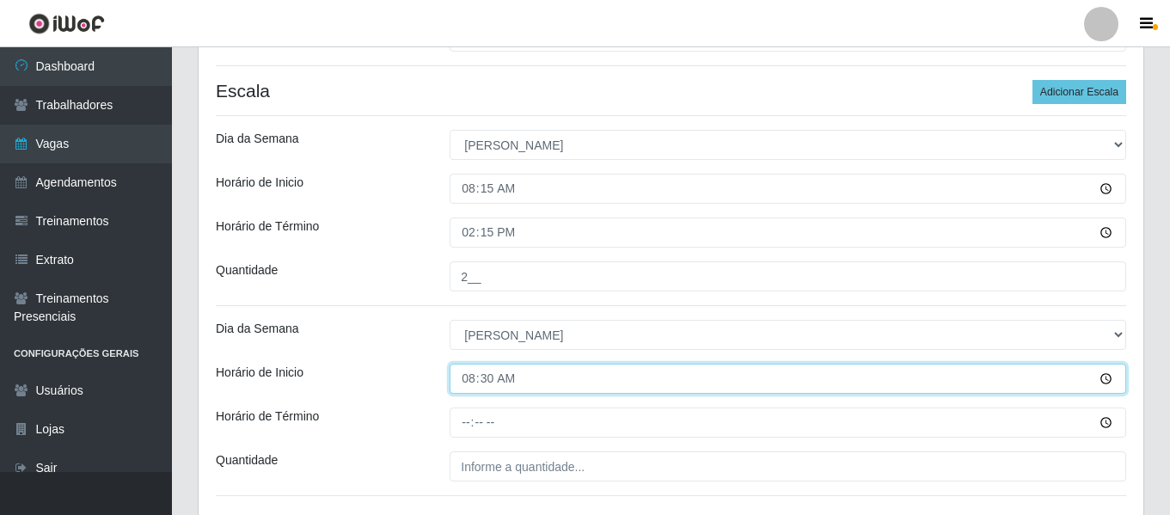
scroll to position [450, 0]
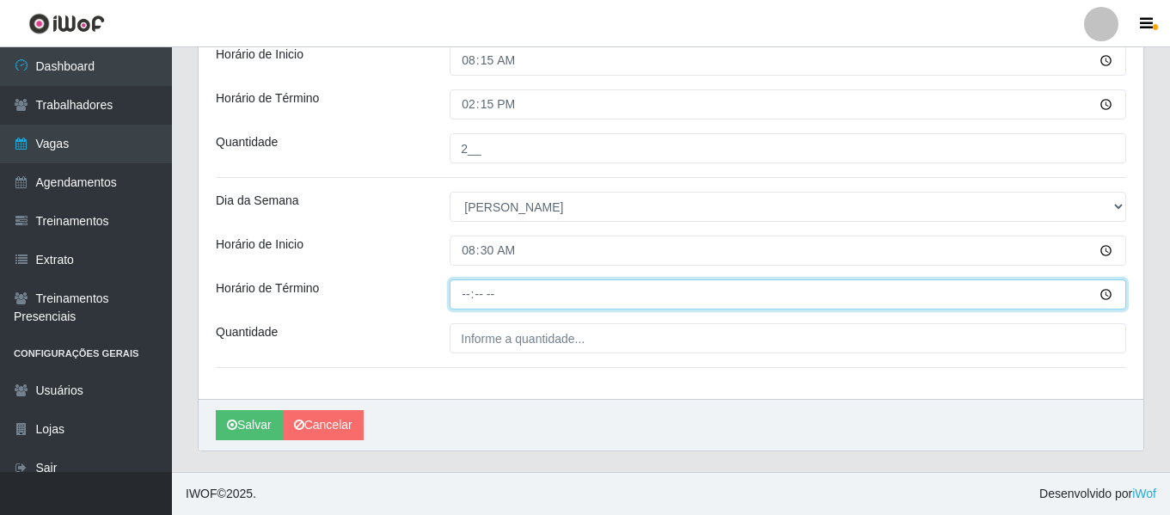
click at [456, 291] on input "Horário de Término" at bounding box center [788, 294] width 676 height 30
type input "14:30"
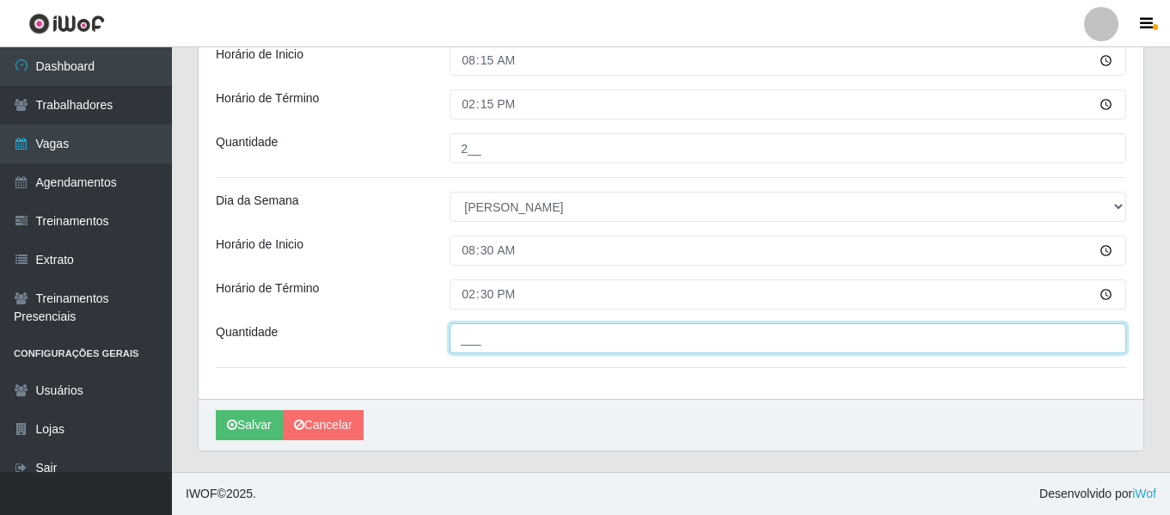
click at [548, 339] on input "___" at bounding box center [788, 338] width 676 height 30
type input "1__"
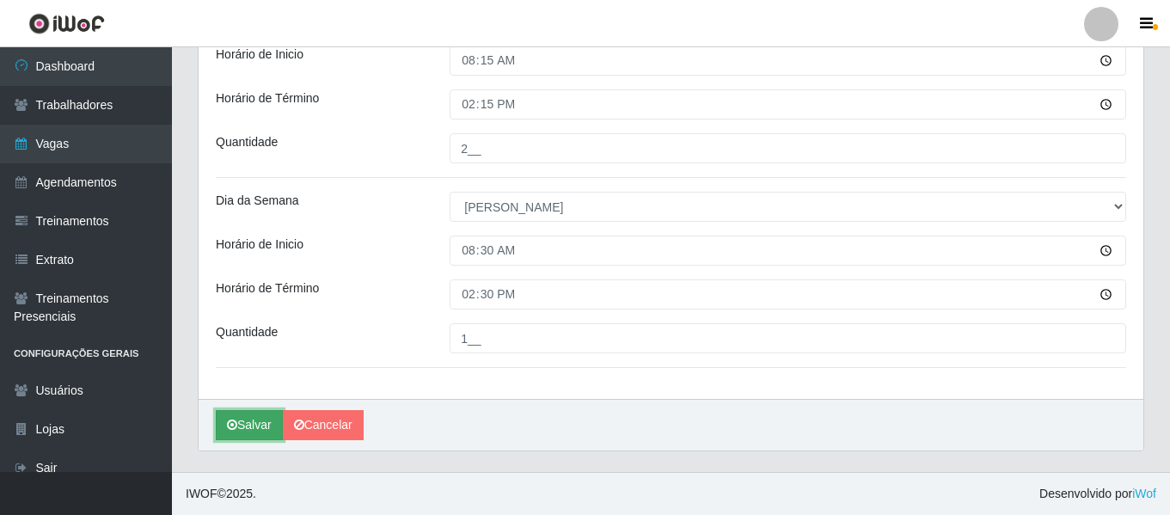
click at [265, 421] on button "Salvar" at bounding box center [249, 425] width 67 height 30
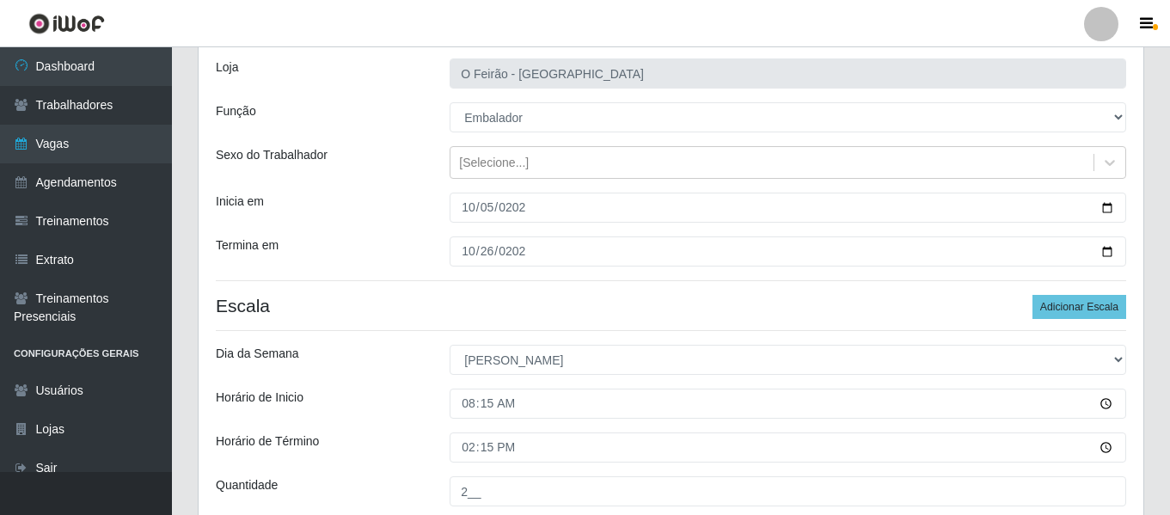
scroll to position [106, 0]
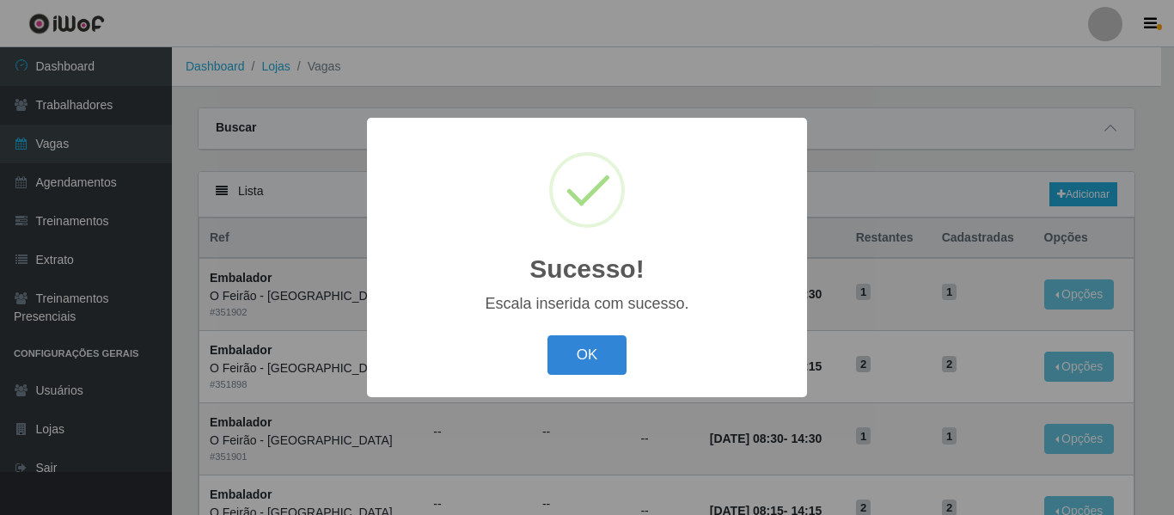
click at [691, 70] on div "Sucesso! × Escala inserida com sucesso. OK Cancel" at bounding box center [587, 257] width 1174 height 515
